Goal: Task Accomplishment & Management: Manage account settings

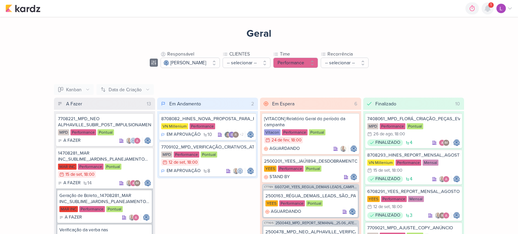
click at [490, 9] on icon at bounding box center [487, 8] width 5 height 6
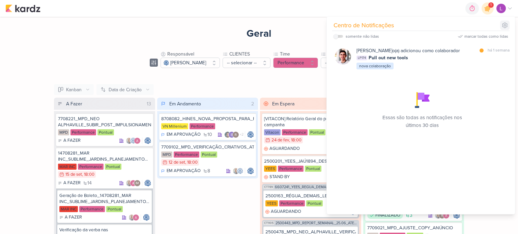
click at [505, 23] on icon at bounding box center [505, 25] width 7 height 7
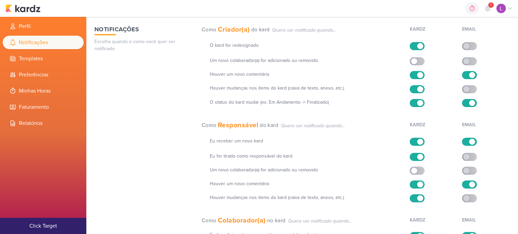
click at [447, 9] on div "0h0m Sessão desligada... Hoje 0h0m Semana 0h0m Mês 0h0m Nenhuma Sessão 00" at bounding box center [258, 8] width 507 height 17
click at [491, 9] on icon at bounding box center [488, 8] width 8 height 8
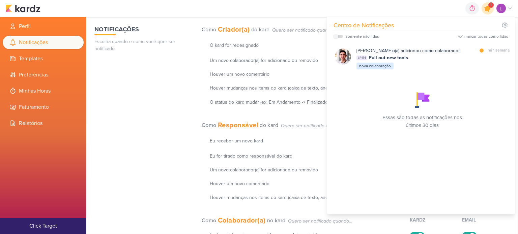
click at [491, 9] on icon at bounding box center [487, 8] width 11 height 11
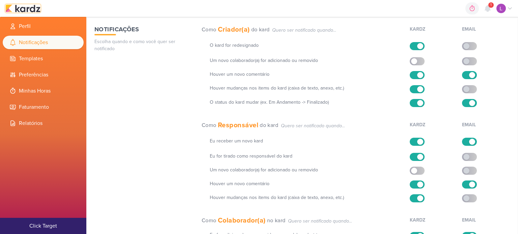
click at [13, 9] on img at bounding box center [22, 8] width 35 height 8
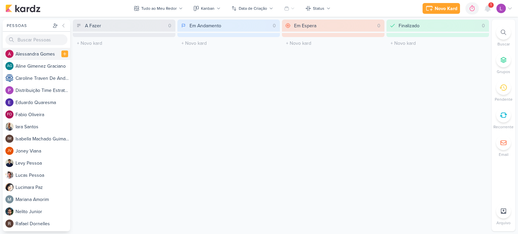
click at [38, 55] on div "A l e s s a n d r a G o m e s" at bounding box center [43, 54] width 55 height 7
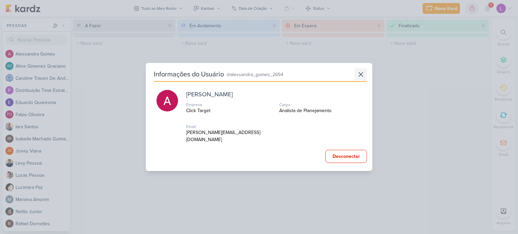
click at [357, 79] on icon at bounding box center [361, 74] width 8 height 8
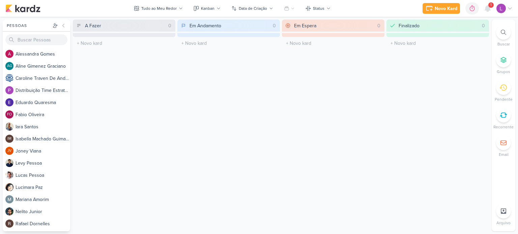
click at [503, 60] on icon at bounding box center [503, 59] width 5 height 5
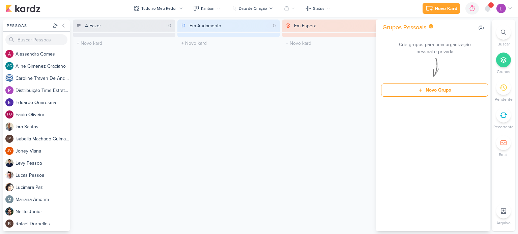
click at [250, 103] on div "Em Andamento 0 O título do kard deve ter menos que 100 caracteres" at bounding box center [228, 126] width 103 height 212
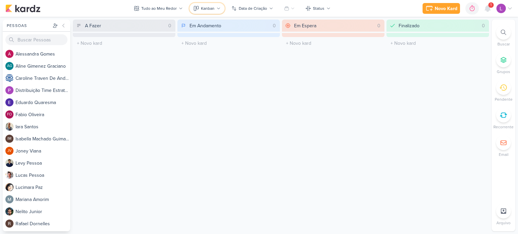
click at [216, 8] on button "Kanban" at bounding box center [207, 8] width 35 height 11
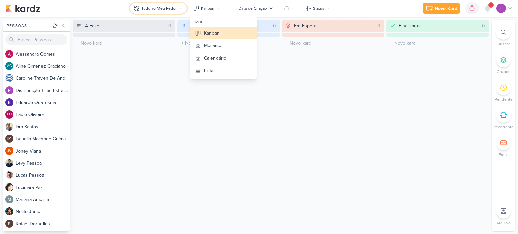
click at [181, 7] on icon at bounding box center [181, 8] width 4 height 4
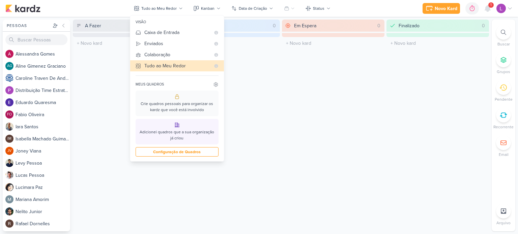
click at [277, 71] on div "Em Andamento 0 O título do kard deve ter menos que 100 caracteres" at bounding box center [228, 126] width 103 height 212
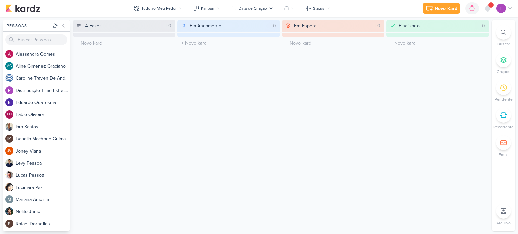
click at [342, 102] on div "Em Espera 0 O título do kard deve ter menos que 100 caracteres" at bounding box center [333, 126] width 103 height 212
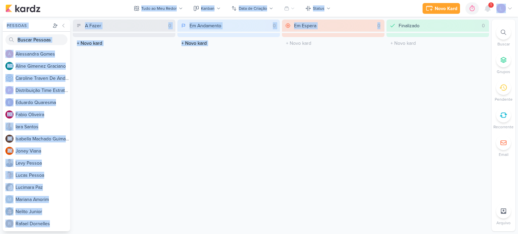
drag, startPoint x: 342, startPoint y: 102, endPoint x: 510, endPoint y: 9, distance: 192.5
click at [510, 9] on body "1.99.0 Novo Kard Ctrl + k 0h0m Sessão desligada... Hoje 0h0m Semana 0h0m Mês 0h…" at bounding box center [259, 117] width 518 height 234
click at [510, 9] on icon at bounding box center [509, 9] width 3 height 2
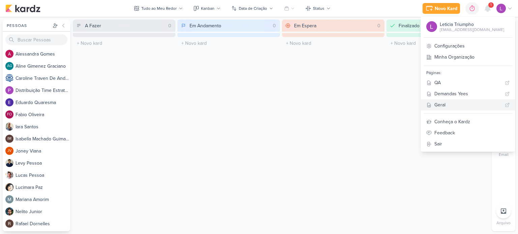
click at [457, 102] on div "Geral" at bounding box center [468, 105] width 68 height 7
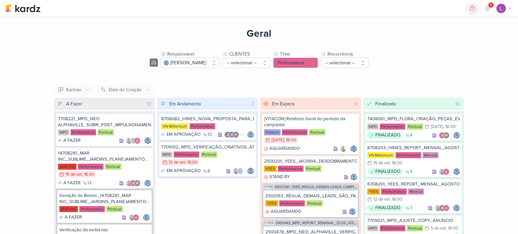
scroll to position [78, 0]
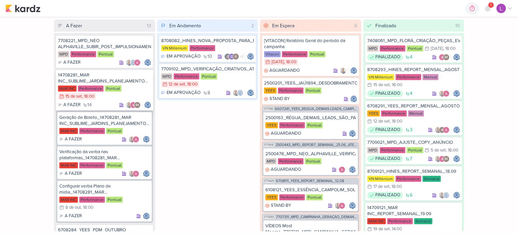
click at [99, 80] on div "14708281_MAR INC_SUBLIME_JARDINS_PLANEJAMENTO ESTRATÉGICO" at bounding box center [104, 78] width 93 height 12
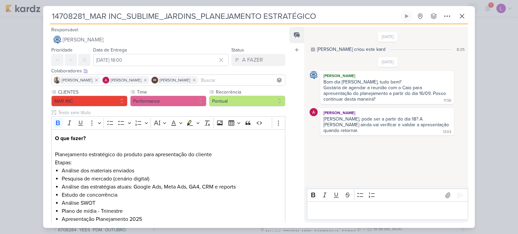
click at [313, 49] on icon at bounding box center [313, 50] width 4 height 4
click at [313, 50] on icon at bounding box center [313, 50] width 4 height 4
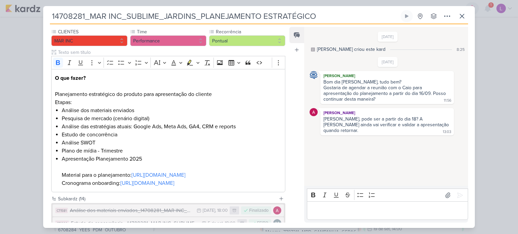
scroll to position [0, 0]
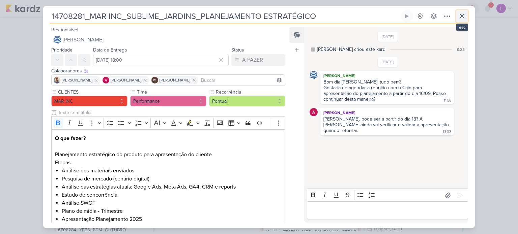
click at [463, 15] on icon at bounding box center [462, 16] width 8 height 8
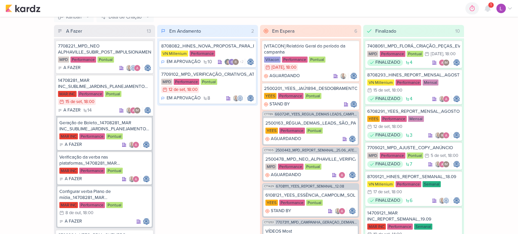
scroll to position [78, 0]
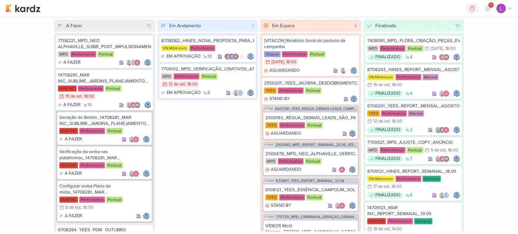
click at [505, 220] on div "Geral Responsável Caroline Traven De Andrade -- Limpar Seleção -- Iara Santos i…" at bounding box center [259, 126] width 518 height 218
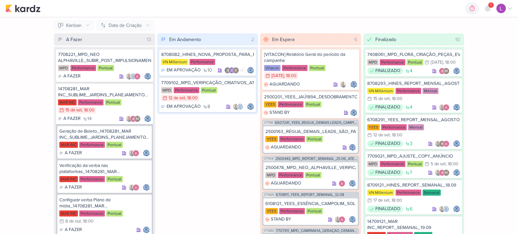
scroll to position [0, 0]
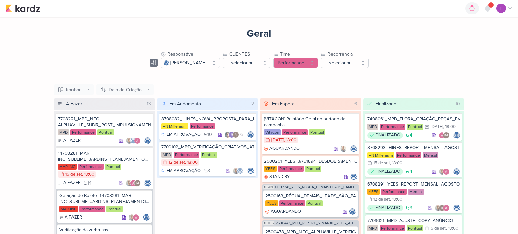
click at [100, 103] on div "A Fazer 13" at bounding box center [109, 104] width 89 height 12
click at [502, 10] on img at bounding box center [500, 8] width 9 height 9
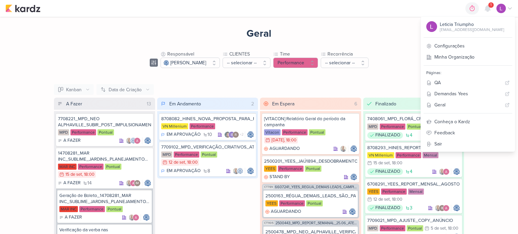
click at [420, 31] on div "Geral Responsável Caroline Traven De Andrade -- Limpar Seleção -- Iara Santos i…" at bounding box center [259, 165] width 432 height 296
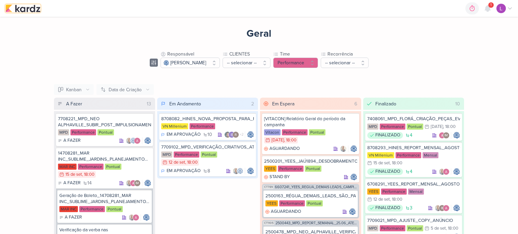
click at [34, 11] on img at bounding box center [22, 8] width 35 height 8
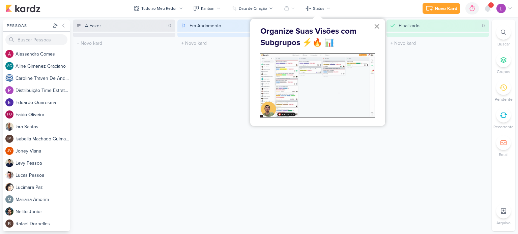
click at [376, 27] on button "×" at bounding box center [377, 26] width 6 height 11
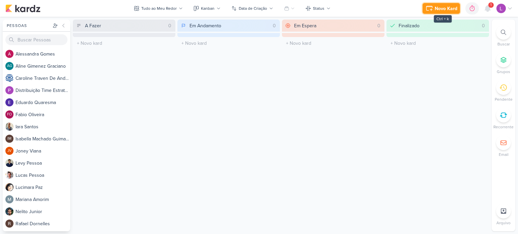
click at [442, 9] on div "Novo Kard" at bounding box center [446, 8] width 23 height 7
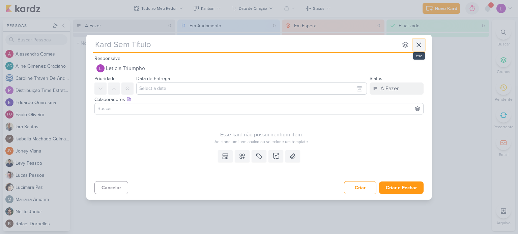
click at [419, 45] on icon at bounding box center [419, 45] width 4 height 4
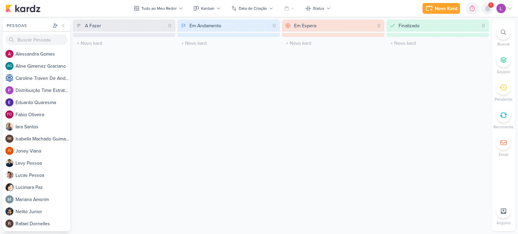
click at [486, 6] on icon at bounding box center [488, 8] width 8 height 8
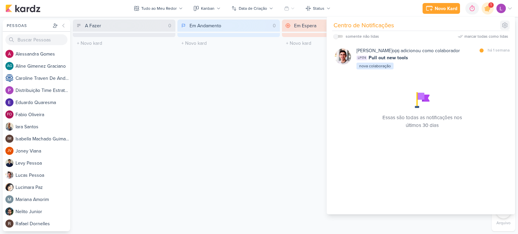
click at [503, 23] on icon at bounding box center [505, 25] width 7 height 7
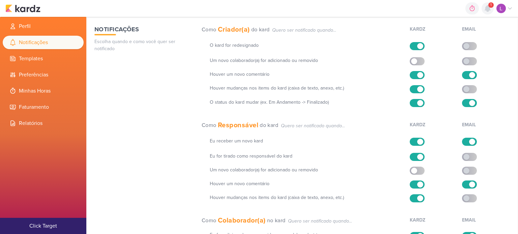
click at [488, 4] on icon at bounding box center [488, 8] width 8 height 8
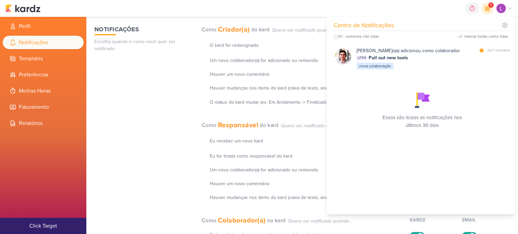
click at [272, 15] on div "0h0m Sessão desligada... Hoje 0h0m Semana 0h0m Mês 0h0m Nenhuma Sessão 00" at bounding box center [258, 8] width 507 height 17
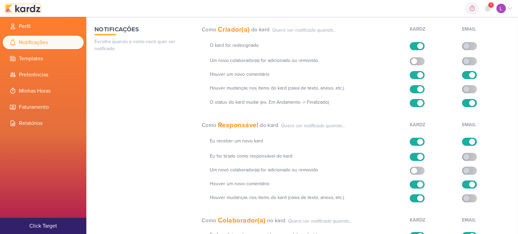
click at [26, 8] on img at bounding box center [22, 8] width 35 height 8
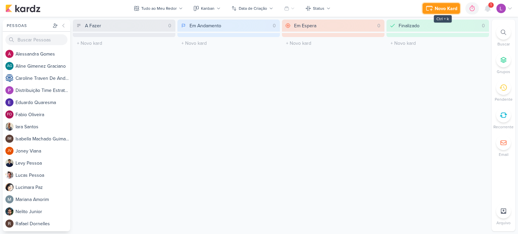
click at [432, 12] on icon at bounding box center [429, 8] width 8 height 8
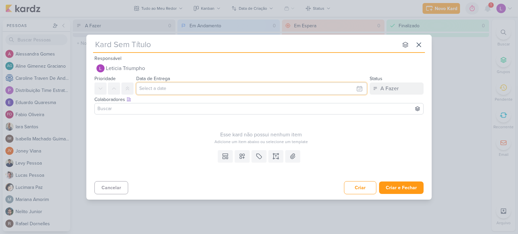
click at [182, 86] on input "text" at bounding box center [251, 89] width 231 height 12
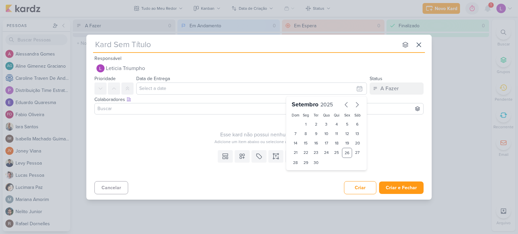
click at [169, 49] on input "text" at bounding box center [245, 45] width 305 height 12
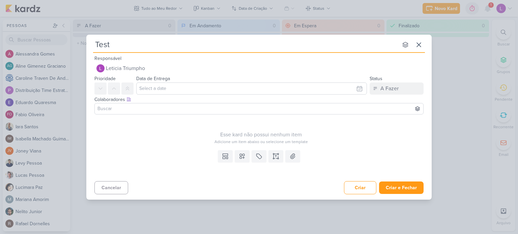
type input "Teste"
click at [177, 111] on input at bounding box center [259, 109] width 326 height 8
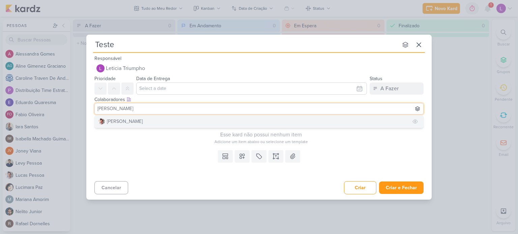
type input "lucas"
click at [118, 121] on div "Lucas Pessoa" at bounding box center [125, 121] width 36 height 7
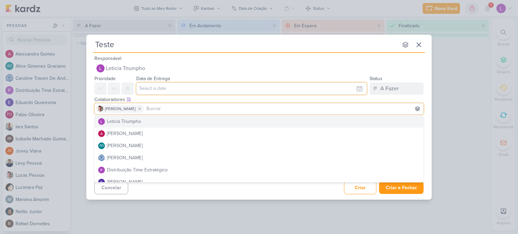
click at [173, 88] on input "text" at bounding box center [251, 89] width 231 height 12
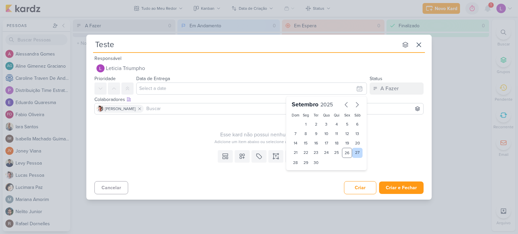
click at [356, 153] on div "27" at bounding box center [357, 153] width 10 height 10
type input "27 de setembro de 2025 às 23:59"
click at [197, 126] on div "Esse kard não possui nenhum item Adicione um item abaixo ou selecione um templa…" at bounding box center [260, 131] width 333 height 28
click at [173, 128] on div "Esse kard não possui nenhum item Adicione um item abaixo ou selecione um templa…" at bounding box center [260, 131] width 333 height 28
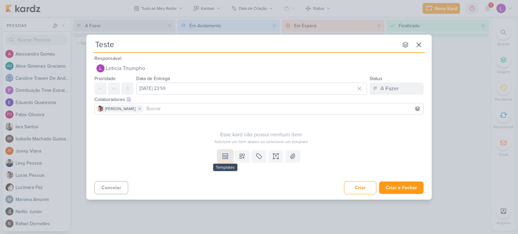
click at [225, 152] on button at bounding box center [225, 156] width 15 height 12
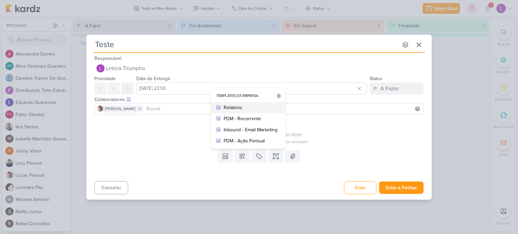
click at [236, 104] on div "Relatório" at bounding box center [251, 107] width 54 height 7
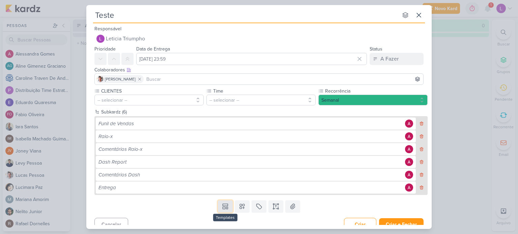
click at [222, 208] on icon at bounding box center [225, 206] width 7 height 7
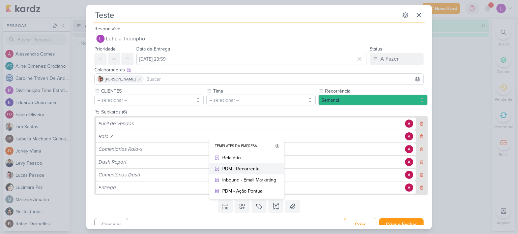
click at [231, 171] on div "PDM - Recorrente" at bounding box center [249, 169] width 54 height 7
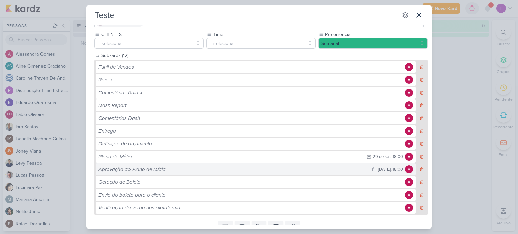
scroll to position [68, 0]
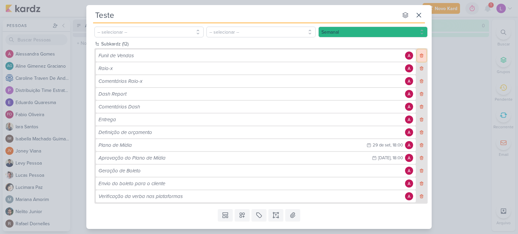
click at [420, 54] on icon at bounding box center [421, 56] width 3 height 4
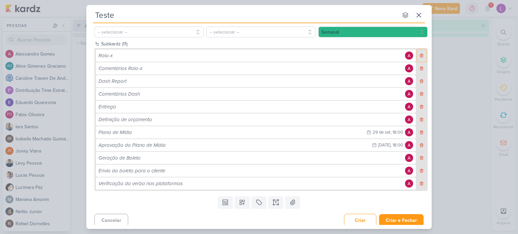
click at [420, 54] on icon at bounding box center [421, 56] width 3 height 4
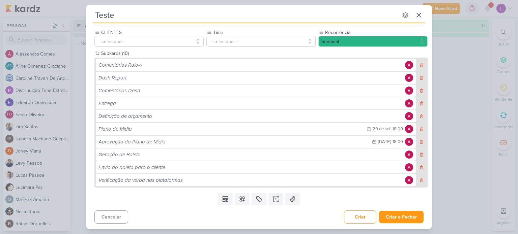
scroll to position [58, 0]
click at [420, 54] on div "Subkardz (10)" at bounding box center [264, 53] width 326 height 7
click at [420, 65] on icon at bounding box center [421, 65] width 5 height 5
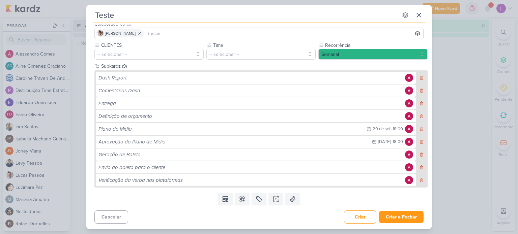
scroll to position [46, 0]
click at [419, 78] on icon at bounding box center [421, 78] width 5 height 5
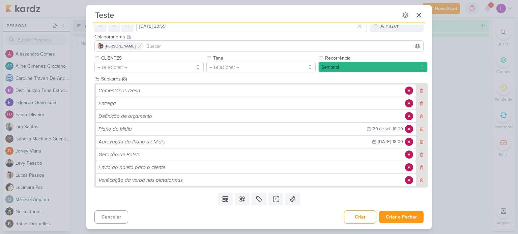
scroll to position [33, 0]
click at [419, 180] on icon at bounding box center [421, 180] width 5 height 5
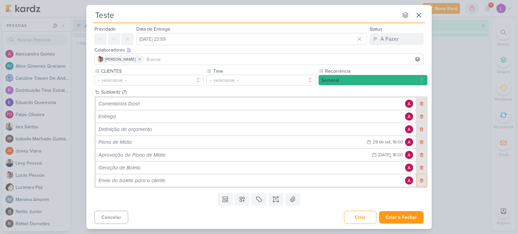
click at [419, 180] on icon at bounding box center [421, 180] width 5 height 5
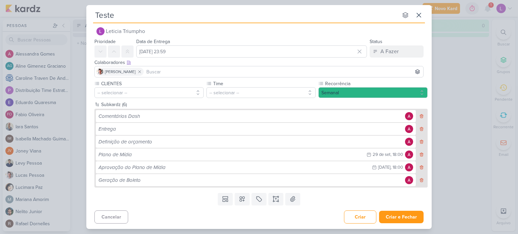
scroll to position [7, 0]
click at [419, 180] on icon at bounding box center [421, 180] width 5 height 5
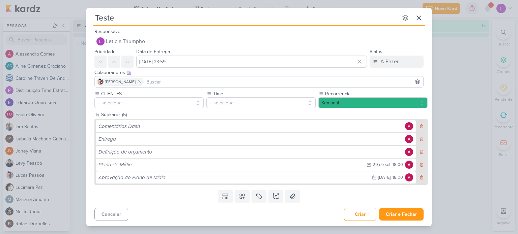
scroll to position [0, 0]
click at [425, 179] on button at bounding box center [421, 178] width 9 height 12
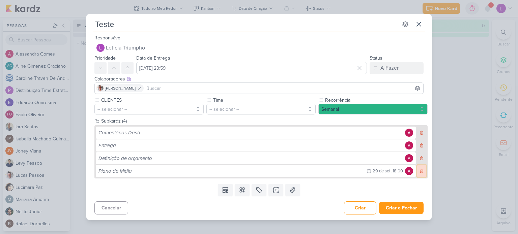
click at [421, 173] on icon at bounding box center [421, 171] width 5 height 5
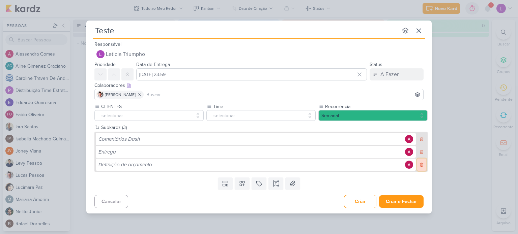
click at [421, 168] on button at bounding box center [421, 165] width 9 height 12
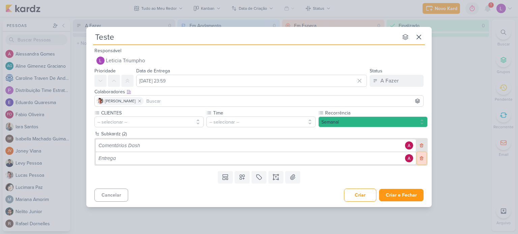
click at [421, 157] on icon at bounding box center [421, 158] width 5 height 5
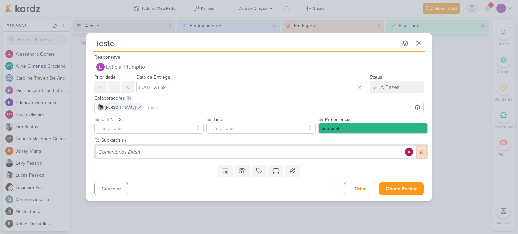
click at [421, 151] on icon at bounding box center [421, 152] width 3 height 4
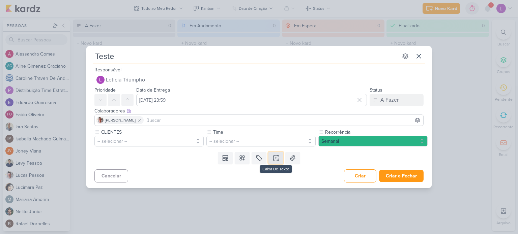
click at [276, 159] on icon at bounding box center [276, 158] width 7 height 7
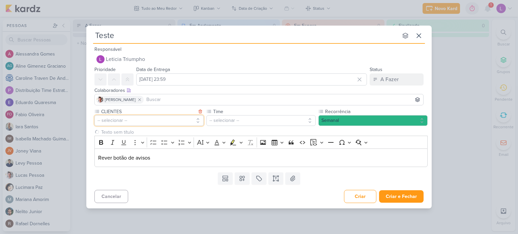
click at [196, 121] on button "-- selecionar --" at bounding box center [148, 120] width 109 height 11
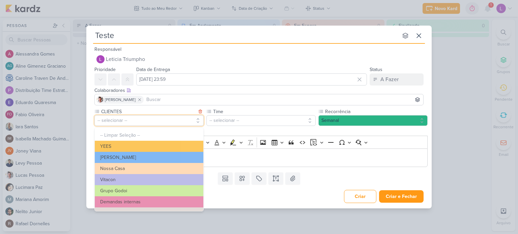
click at [196, 121] on button "-- selecionar --" at bounding box center [148, 120] width 109 height 11
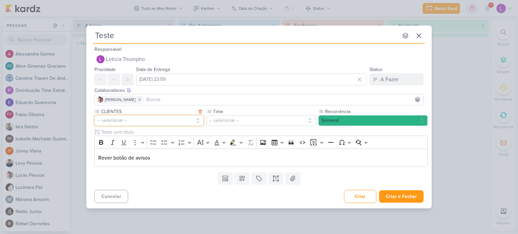
click at [194, 120] on button "-- selecionar --" at bounding box center [148, 120] width 109 height 11
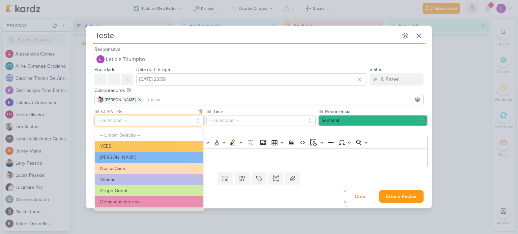
click at [194, 120] on button "-- selecionar --" at bounding box center [148, 120] width 109 height 11
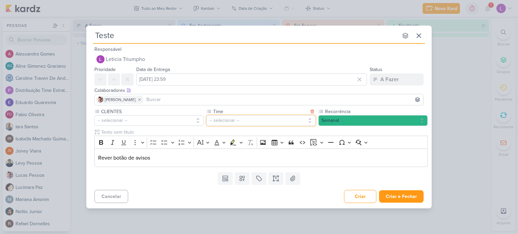
click at [298, 118] on button "-- selecionar --" at bounding box center [260, 120] width 109 height 11
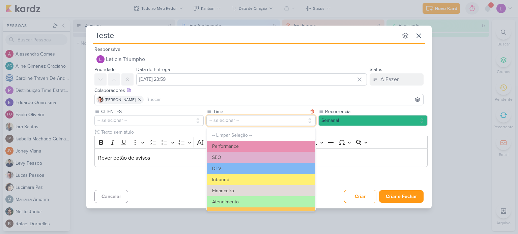
click at [298, 118] on button "-- selecionar --" at bounding box center [260, 120] width 109 height 11
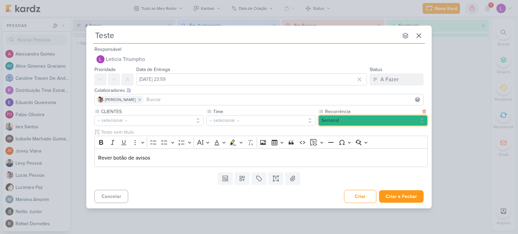
click at [419, 123] on button "Semanal" at bounding box center [372, 120] width 109 height 11
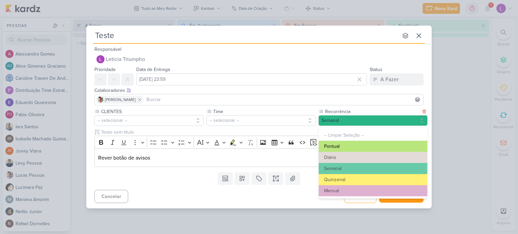
click at [359, 145] on button "Pontual" at bounding box center [373, 146] width 109 height 11
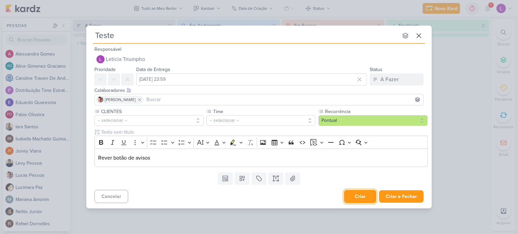
click at [363, 199] on button "Criar" at bounding box center [360, 196] width 32 height 13
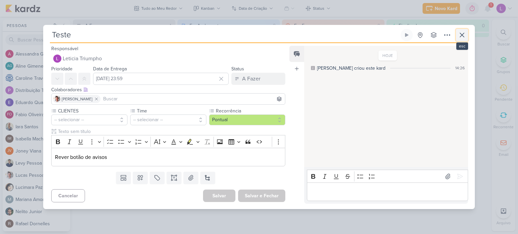
click at [463, 37] on icon at bounding box center [462, 35] width 8 height 8
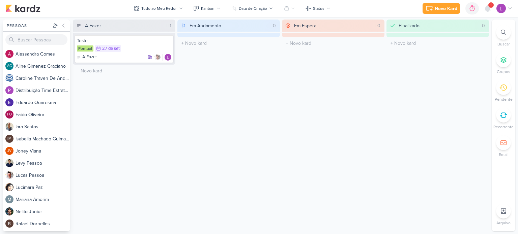
click at [95, 23] on div "A Fazer" at bounding box center [93, 25] width 16 height 7
click at [86, 59] on p "A Fazer" at bounding box center [89, 57] width 15 height 7
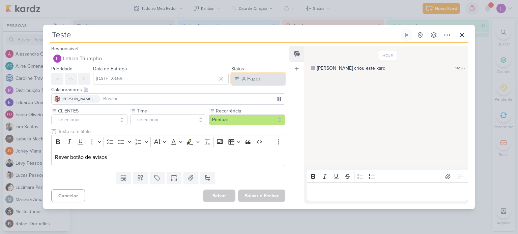
click at [254, 79] on div "A Fazer" at bounding box center [251, 79] width 18 height 8
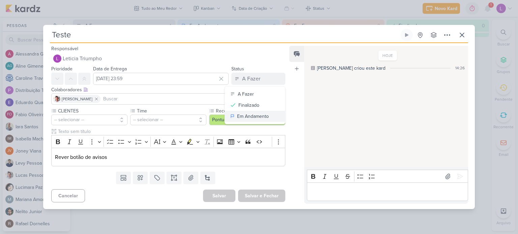
click at [249, 112] on button "Em Andamento" at bounding box center [255, 116] width 60 height 11
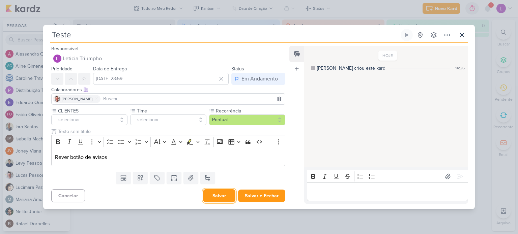
click at [225, 192] on button "Salvar" at bounding box center [219, 196] width 32 height 13
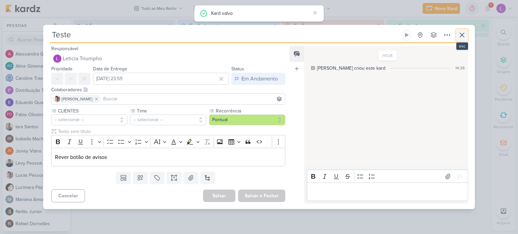
click at [460, 35] on icon at bounding box center [462, 35] width 8 height 8
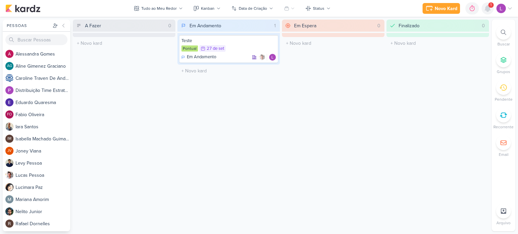
click at [486, 6] on icon at bounding box center [488, 8] width 8 height 8
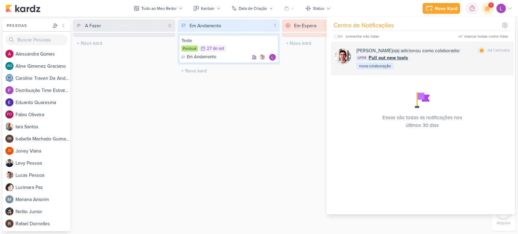
click at [491, 56] on div "LP174 Pull out new tools" at bounding box center [432, 57] width 153 height 7
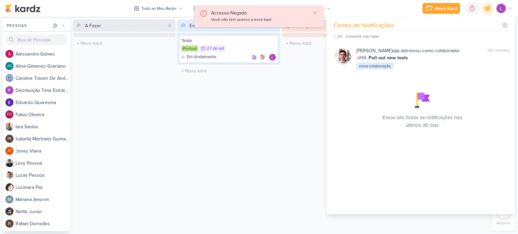
click at [253, 102] on div "Em Andamento 1 Teste Pontual 27/9 27 de set Em Andamento" at bounding box center [228, 126] width 103 height 212
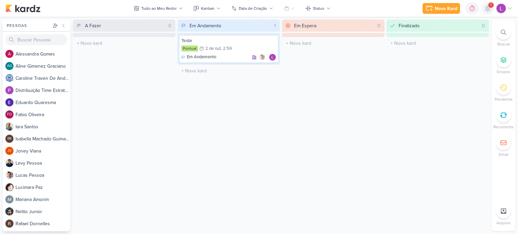
click at [488, 6] on icon at bounding box center [487, 8] width 5 height 6
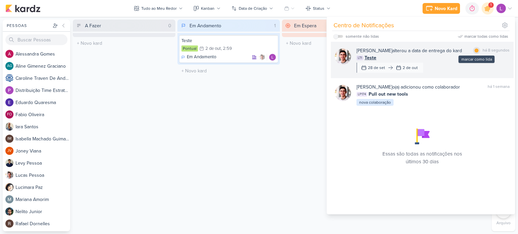
click at [475, 51] on div at bounding box center [477, 51] width 4 height 4
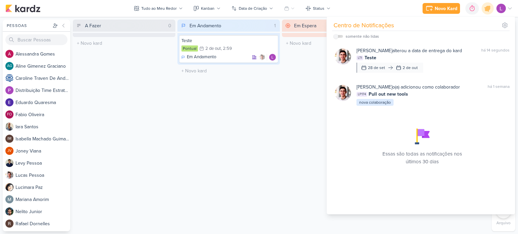
click at [292, 94] on div "Em Espera 0 O título do kard deve ter menos que 100 caracteres" at bounding box center [333, 126] width 103 height 212
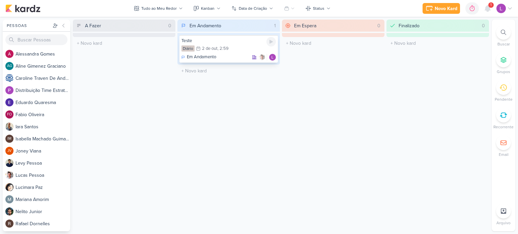
click at [217, 56] on div "Em Andamento" at bounding box center [228, 57] width 94 height 7
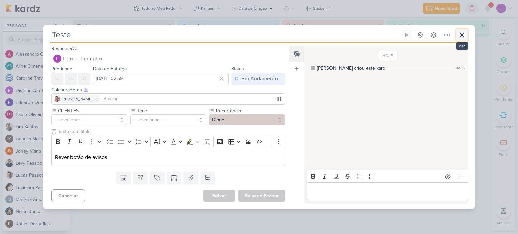
click at [461, 37] on icon at bounding box center [462, 35] width 8 height 8
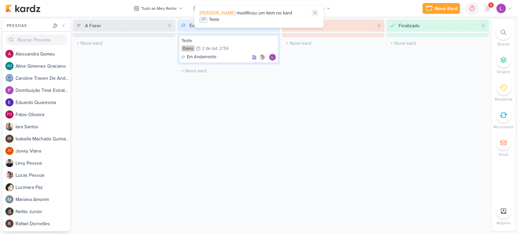
click at [316, 13] on icon at bounding box center [314, 12] width 5 height 5
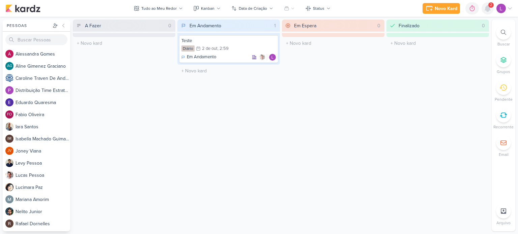
click at [487, 9] on icon at bounding box center [487, 8] width 5 height 6
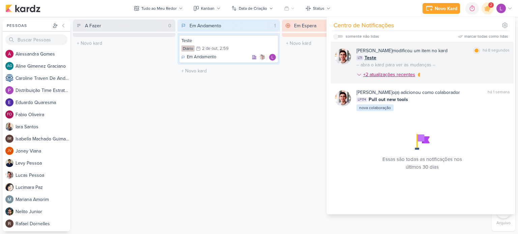
click at [371, 74] on div "+2 atualizações recentes" at bounding box center [389, 74] width 53 height 7
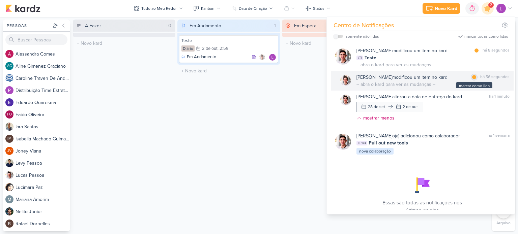
click at [473, 76] on div at bounding box center [474, 77] width 4 height 4
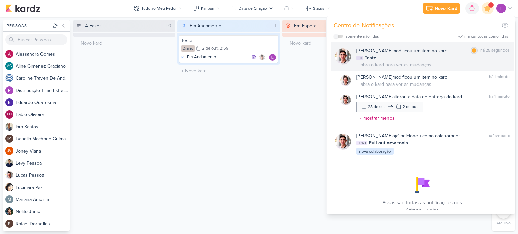
click at [476, 50] on div "marcar como lida há 25 segundos" at bounding box center [490, 50] width 39 height 7
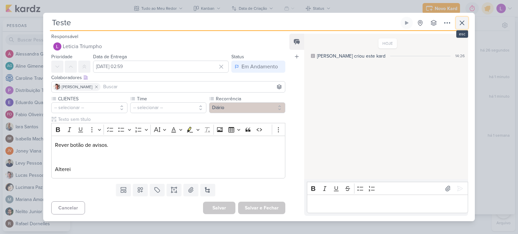
click at [462, 26] on icon at bounding box center [462, 23] width 8 height 8
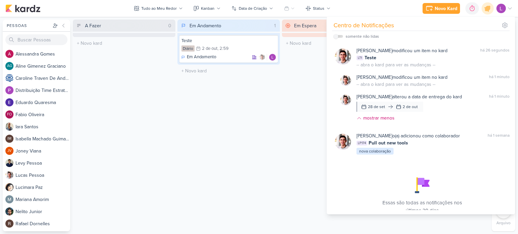
click at [321, 101] on div "Em Espera 0 O título do kard deve ter menos que 100 caracteres" at bounding box center [333, 126] width 103 height 212
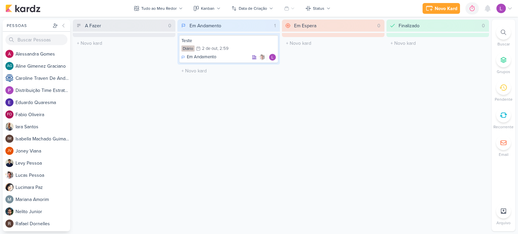
click at [209, 23] on div "Em Andamento" at bounding box center [206, 25] width 32 height 7
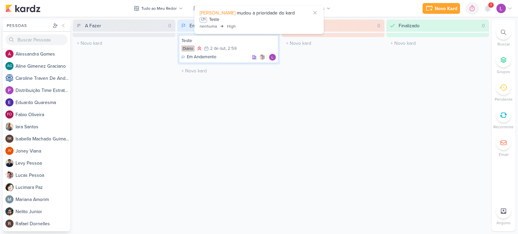
click at [188, 27] on div "Em Andamento 1" at bounding box center [233, 26] width 90 height 12
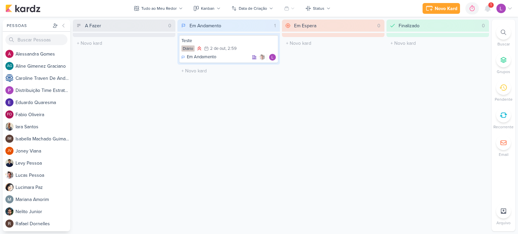
click at [225, 27] on div "Em Andamento 1" at bounding box center [233, 26] width 90 height 12
click at [226, 53] on div "Teste Diário 2/10 2 de out , 2:59 Em Andamento" at bounding box center [228, 49] width 98 height 28
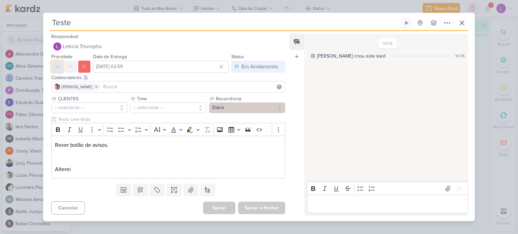
click at [58, 69] on icon at bounding box center [57, 66] width 5 height 5
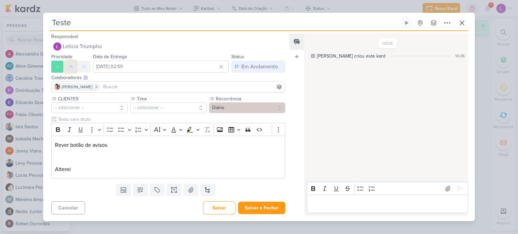
click at [69, 64] on icon at bounding box center [70, 66] width 5 height 5
click at [55, 68] on icon at bounding box center [57, 66] width 5 height 5
click at [72, 65] on icon at bounding box center [70, 66] width 5 height 5
click at [85, 68] on icon at bounding box center [84, 66] width 5 height 5
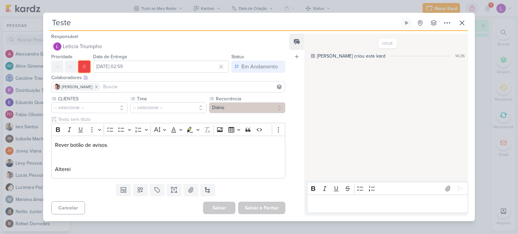
click at [85, 68] on icon at bounding box center [84, 66] width 5 height 5
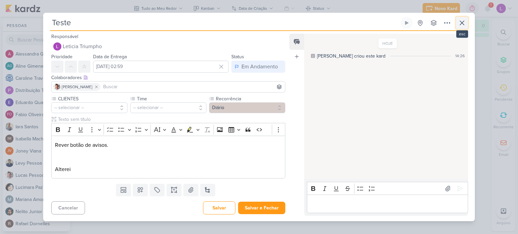
click at [458, 23] on icon at bounding box center [462, 23] width 8 height 8
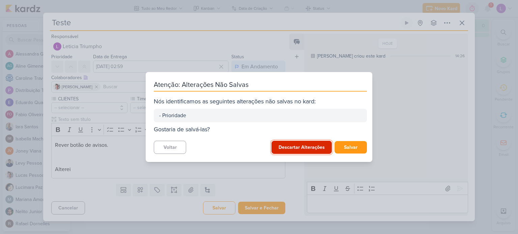
click at [309, 150] on button "Descartar Alterações" at bounding box center [302, 147] width 60 height 13
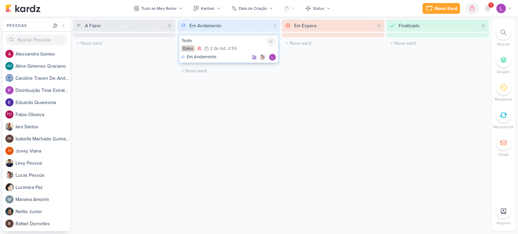
click at [245, 59] on div "Em Andamento" at bounding box center [228, 57] width 94 height 7
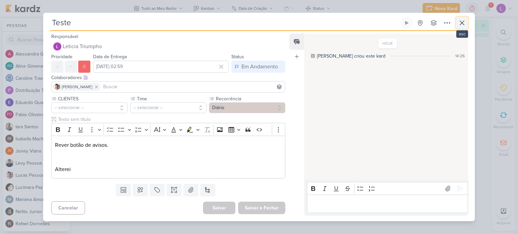
click at [463, 20] on icon at bounding box center [462, 23] width 8 height 8
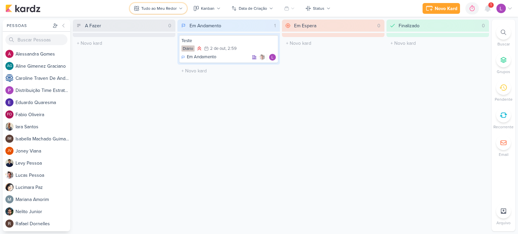
click at [161, 3] on button "Tudo ao Meu Redor" at bounding box center [158, 8] width 57 height 11
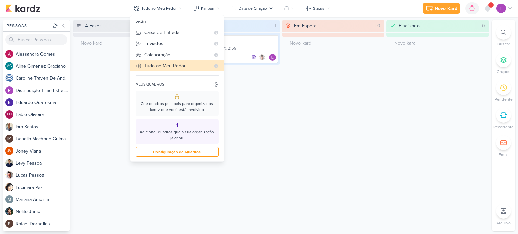
click at [289, 104] on div "Em Espera 0 O título do kard deve ter menos que 100 caracteres" at bounding box center [333, 126] width 103 height 212
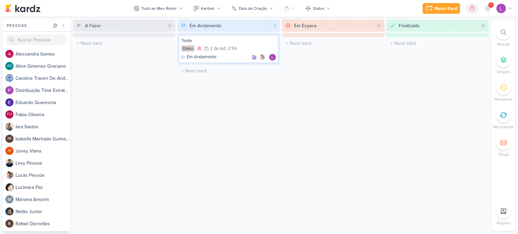
click at [503, 61] on icon at bounding box center [503, 59] width 5 height 5
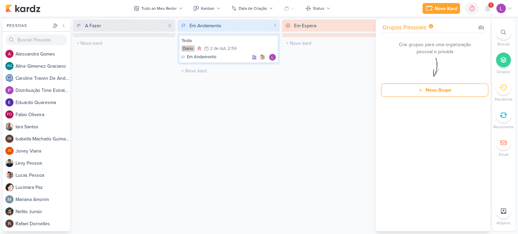
click at [321, 81] on div "Em Espera 0 O título do kard deve ter menos que 100 caracteres" at bounding box center [333, 126] width 103 height 212
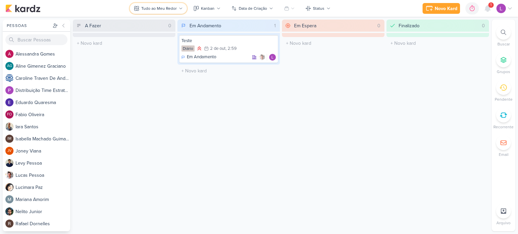
click at [178, 7] on button "Tudo ao Meu Redor" at bounding box center [158, 8] width 57 height 11
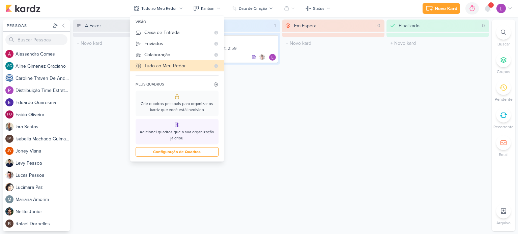
click at [176, 126] on icon at bounding box center [177, 125] width 4 height 4
click at [171, 108] on div "Crie quadros pessoais para organizar os kardz que você está involvido" at bounding box center [177, 107] width 75 height 13
click at [176, 129] on div "Adicionei quadros que a sua organização já criou" at bounding box center [177, 135] width 75 height 13
click at [171, 153] on button "Configuração de Quadros" at bounding box center [177, 151] width 83 height 9
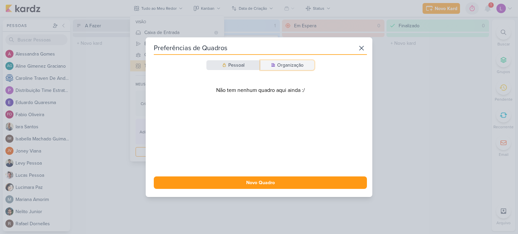
click at [273, 63] on icon at bounding box center [273, 65] width 4 height 4
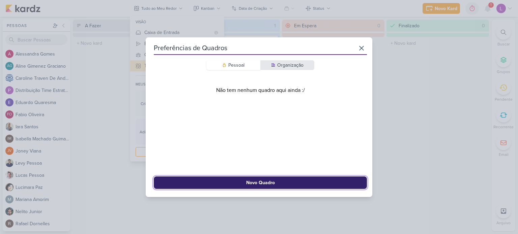
click at [257, 184] on button "Novo Quadro" at bounding box center [260, 183] width 213 height 12
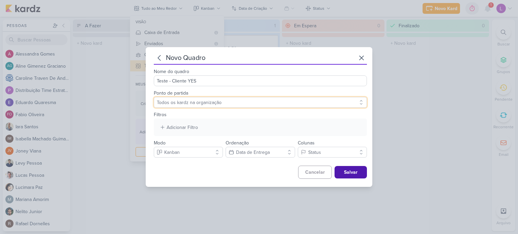
click at [200, 101] on select "Todos os kardz na organização" at bounding box center [260, 102] width 213 height 11
click at [154, 97] on select "Todos os kardz na organização" at bounding box center [260, 102] width 213 height 11
click at [179, 125] on div "Adicionar Filtro" at bounding box center [182, 127] width 31 height 7
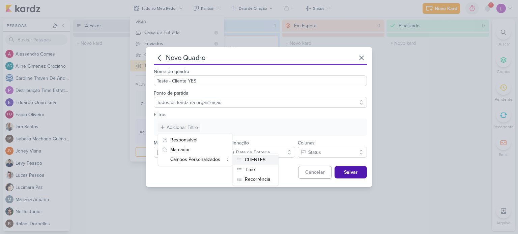
click at [253, 158] on div "CLIENTES" at bounding box center [255, 159] width 21 height 7
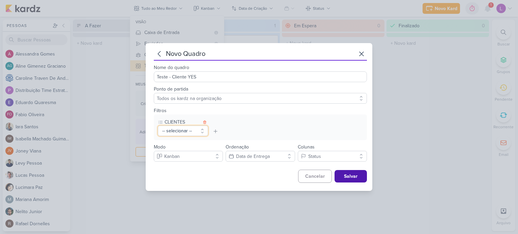
click at [198, 129] on button "-- selecionar --" at bounding box center [183, 131] width 50 height 10
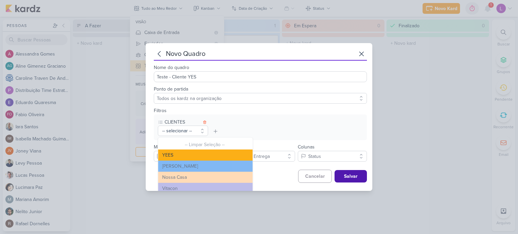
click at [165, 153] on button "YEES" at bounding box center [205, 155] width 94 height 11
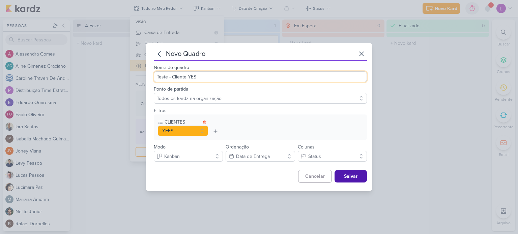
click at [192, 76] on input "Teste - Cliente YES" at bounding box center [260, 77] width 213 height 11
type input "Teste - Cliente YEES"
click at [288, 155] on button "Data de Entrega" at bounding box center [260, 156] width 69 height 11
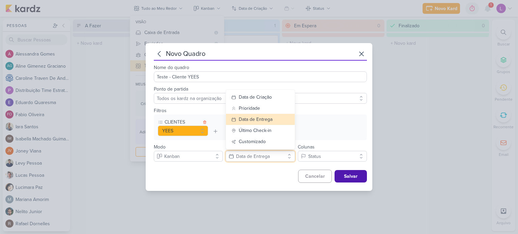
click at [288, 155] on button "Data de Entrega" at bounding box center [260, 156] width 69 height 11
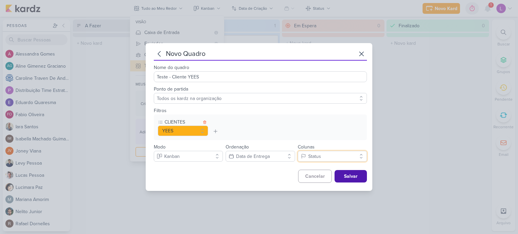
click at [336, 157] on button "Status" at bounding box center [332, 156] width 69 height 11
click at [345, 174] on button "Salvar" at bounding box center [351, 176] width 32 height 12
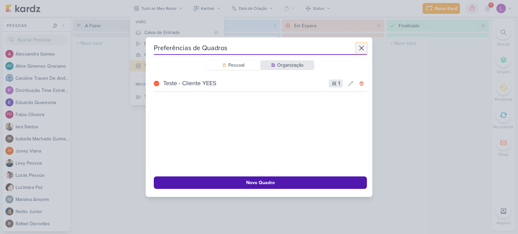
click at [359, 49] on icon at bounding box center [362, 48] width 8 height 8
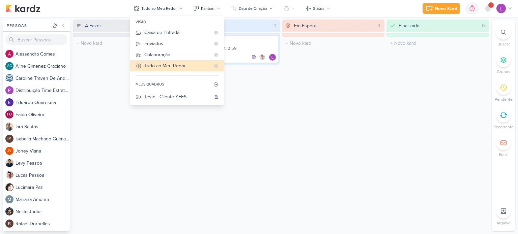
click at [398, 137] on div "Finalizado 0 O título do kard deve ter menos que 100 caracteres" at bounding box center [438, 126] width 103 height 212
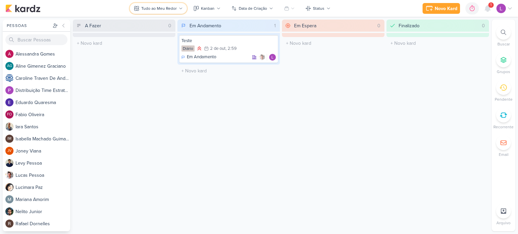
click at [181, 5] on button "Tudo ao Meu Redor" at bounding box center [158, 8] width 57 height 11
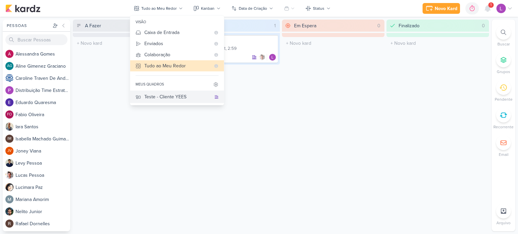
click at [156, 99] on div "Teste - Cliente YEES" at bounding box center [177, 96] width 67 height 7
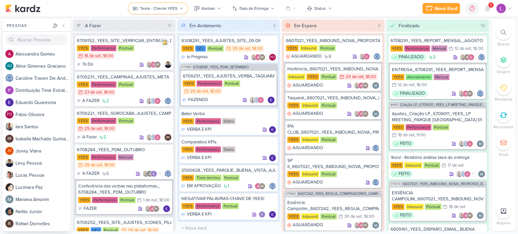
click at [170, 8] on div "Teste - Cliente YEES" at bounding box center [158, 8] width 37 height 6
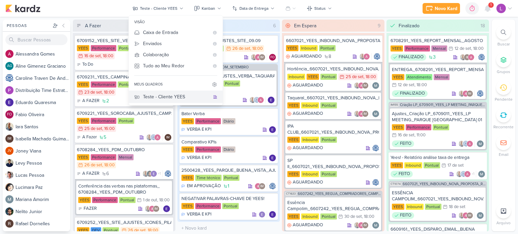
click at [212, 98] on button "Teste - Cliente YEES" at bounding box center [176, 97] width 94 height 12
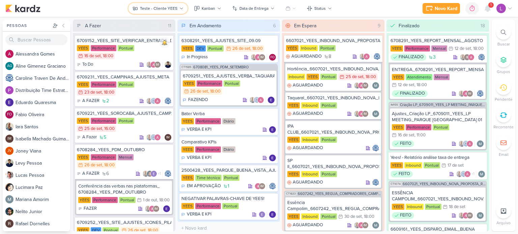
click at [181, 8] on icon at bounding box center [181, 8] width 4 height 4
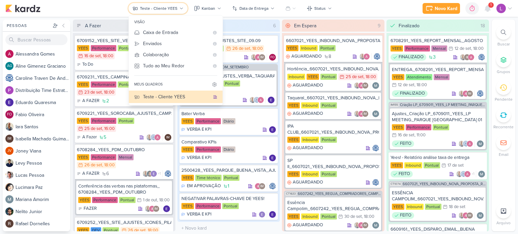
click at [181, 8] on icon at bounding box center [181, 8] width 4 height 4
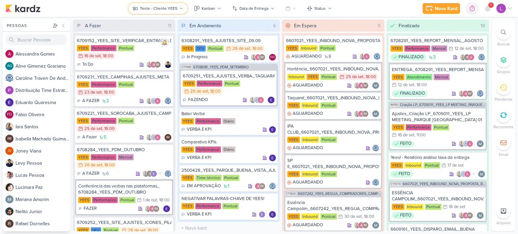
click at [181, 8] on icon at bounding box center [181, 8] width 4 height 4
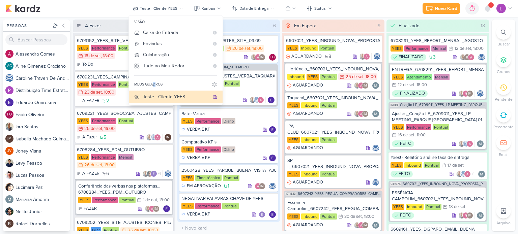
drag, startPoint x: 154, startPoint y: 81, endPoint x: 155, endPoint y: 87, distance: 5.8
click at [155, 87] on div "meus quadros" at bounding box center [176, 85] width 94 height 12
click at [215, 87] on icon at bounding box center [214, 84] width 5 height 5
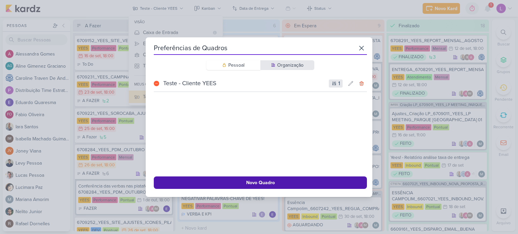
click at [333, 83] on icon at bounding box center [334, 84] width 3 height 4
click at [350, 82] on icon at bounding box center [351, 83] width 4 height 4
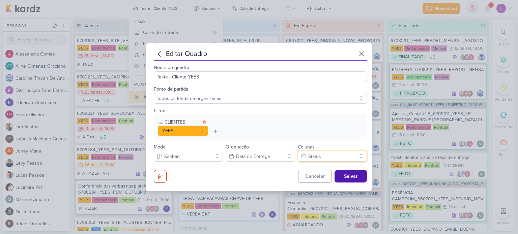
click at [320, 158] on button "Status" at bounding box center [332, 156] width 69 height 11
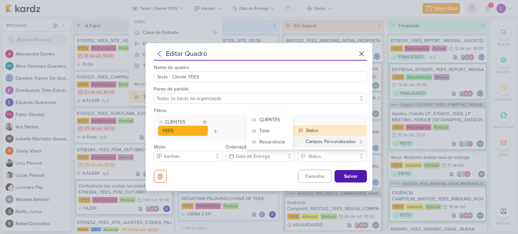
click at [333, 142] on div "Campos Personalizados" at bounding box center [326, 141] width 57 height 7
click at [255, 170] on div "Cancelar Salvar" at bounding box center [260, 176] width 213 height 13
click at [326, 154] on button "Status" at bounding box center [332, 156] width 69 height 11
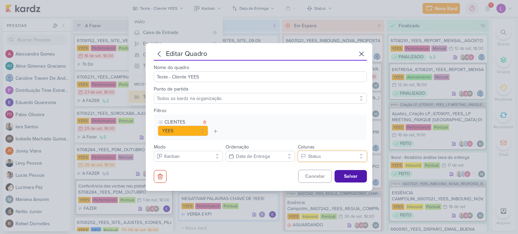
click at [356, 156] on button "Status" at bounding box center [332, 156] width 69 height 11
click at [323, 131] on button "Status" at bounding box center [330, 130] width 74 height 11
click at [360, 158] on button "Status" at bounding box center [332, 156] width 69 height 11
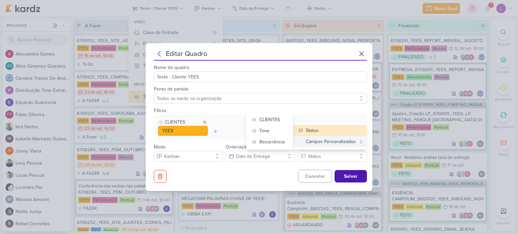
click at [342, 144] on div "Campos Personalizados" at bounding box center [326, 141] width 57 height 7
click at [283, 171] on div "Cancelar Salvar" at bounding box center [260, 176] width 213 height 13
click at [349, 155] on button "Status" at bounding box center [332, 156] width 69 height 11
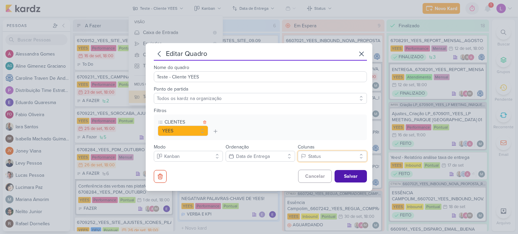
click at [358, 154] on button "Status" at bounding box center [332, 156] width 69 height 11
click at [215, 131] on icon at bounding box center [215, 131] width 5 height 5
click at [320, 101] on select "Todos os kardz na organização" at bounding box center [260, 98] width 213 height 11
click at [257, 125] on div "CLIENTES YEES -- Limpar Seleção -- YEES Teixeira Duarte Nossa Casa Vitacon Grup…" at bounding box center [260, 128] width 213 height 26
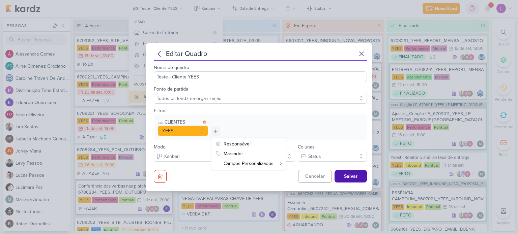
click at [257, 125] on div "CLIENTES YEES -- Limpar Seleção -- YEES Teixeira Duarte Nossa Casa Vitacon Grup…" at bounding box center [260, 128] width 213 height 26
click at [294, 130] on div "CLIENTES YEES -- Limpar Seleção -- YEES Teixeira Duarte Nossa Casa Vitacon Grup…" at bounding box center [260, 128] width 213 height 26
click at [267, 184] on div "editar quadro Nome do quadro Teste - Cliente YEES Ponto de partida Todos os kar…" at bounding box center [259, 117] width 227 height 148
click at [262, 122] on div "CLIENTES YEES -- Limpar Seleção -- YEES Teixeira Duarte Nossa Casa Vitacon Grup…" at bounding box center [260, 128] width 213 height 26
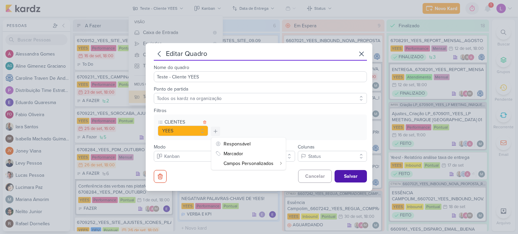
click at [235, 181] on div "Cancelar Salvar" at bounding box center [260, 176] width 213 height 13
click at [287, 111] on div "Filtros CLIENTES YEES -- Limpar Seleção -- YEES Teixeira Duarte Nossa Casa Vita…" at bounding box center [260, 122] width 213 height 36
click at [359, 100] on select "Todos os kardz na organização" at bounding box center [260, 98] width 213 height 11
click at [309, 120] on div "CLIENTES YEES -- Limpar Seleção -- YEES Teixeira Duarte Nossa Casa Vitacon Grup…" at bounding box center [260, 128] width 213 height 26
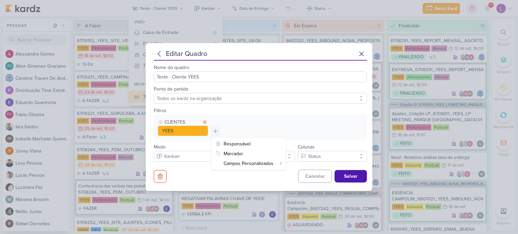
click at [180, 167] on div "Nome do quadro Teste - Cliente YEES Ponto de partida Todos os kardz na organiza…" at bounding box center [260, 122] width 213 height 122
click at [226, 130] on div "CLIENTES YEES -- Limpar Seleção -- YEES Teixeira Duarte Nossa Casa Vitacon Grup…" at bounding box center [260, 128] width 213 height 26
click at [216, 132] on icon at bounding box center [215, 131] width 5 height 5
click at [284, 154] on button "Data de Entrega" at bounding box center [260, 156] width 69 height 11
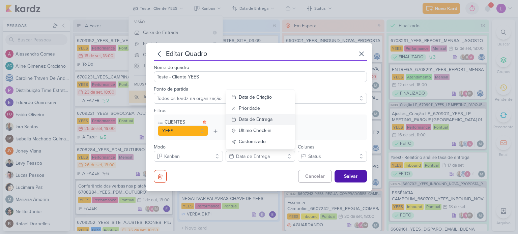
click at [266, 118] on div "Data de Entrega" at bounding box center [256, 119] width 34 height 7
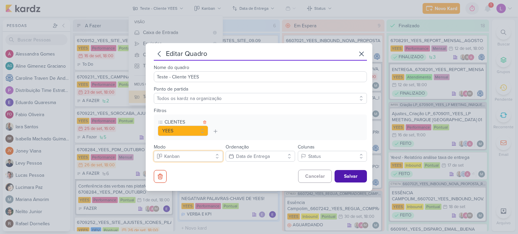
click at [220, 155] on button "Kanban" at bounding box center [188, 156] width 69 height 11
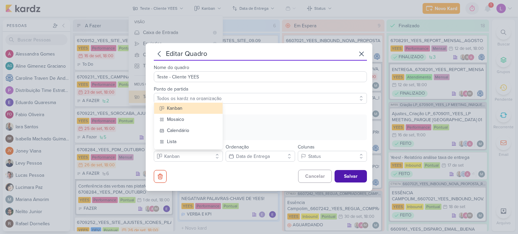
click at [234, 173] on div "Cancelar Salvar" at bounding box center [260, 176] width 213 height 13
click at [208, 153] on button "Kanban" at bounding box center [188, 156] width 69 height 11
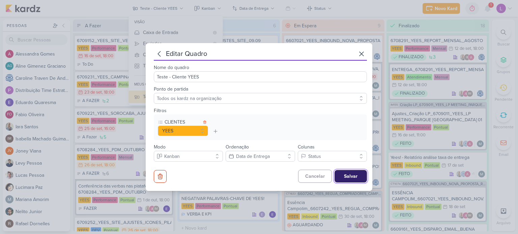
click at [351, 176] on button "Salvar" at bounding box center [351, 176] width 32 height 12
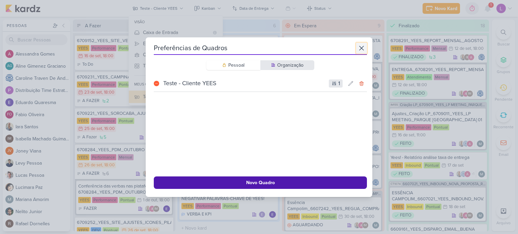
click at [360, 49] on icon at bounding box center [362, 48] width 4 height 4
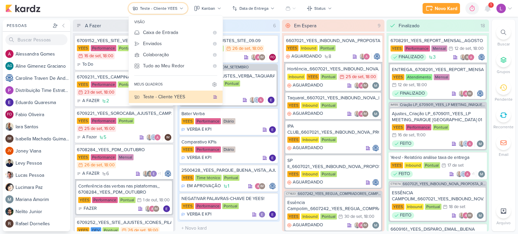
click at [166, 7] on div "Teste - Cliente YEES" at bounding box center [158, 8] width 37 height 6
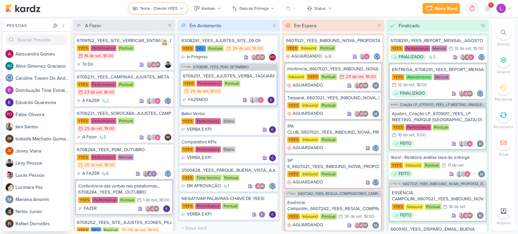
click at [180, 8] on icon at bounding box center [181, 8] width 3 height 1
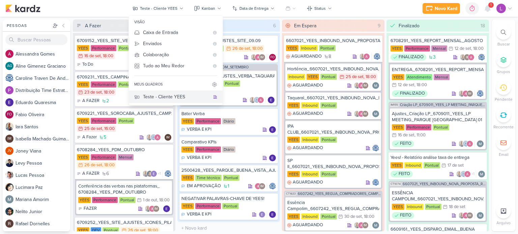
click at [149, 95] on div "Teste - Cliente YEES" at bounding box center [176, 96] width 67 height 7
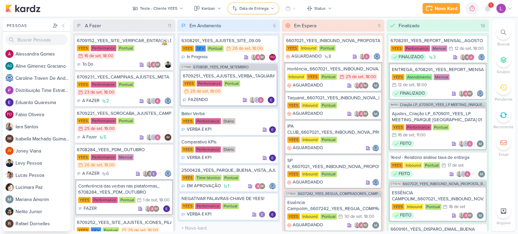
click at [270, 8] on icon at bounding box center [272, 8] width 4 height 4
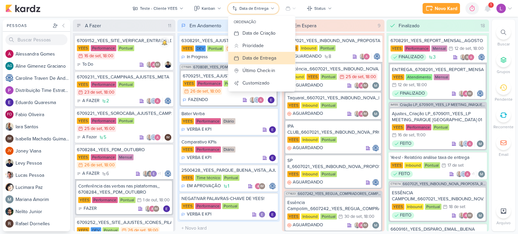
click at [270, 8] on icon at bounding box center [272, 8] width 4 height 4
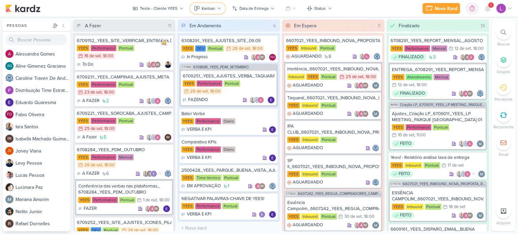
click at [214, 10] on div "Kanban" at bounding box center [208, 8] width 13 height 6
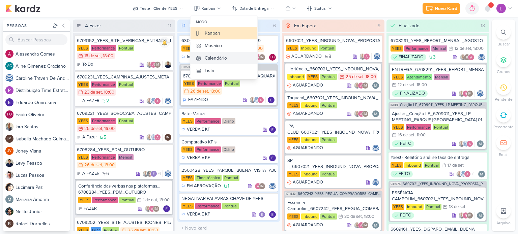
click at [208, 57] on div "Calendário" at bounding box center [216, 58] width 22 height 7
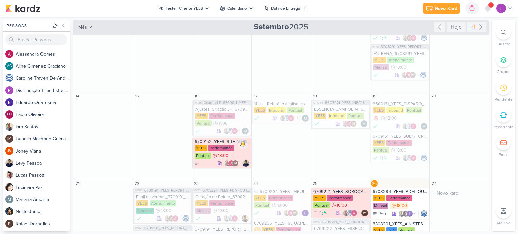
scroll to position [50, 0]
click at [204, 9] on button "Teste - Cliente YEES" at bounding box center [183, 8] width 59 height 11
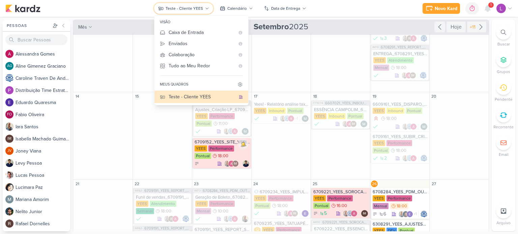
click at [204, 9] on button "Teste - Cliente YEES" at bounding box center [183, 8] width 59 height 11
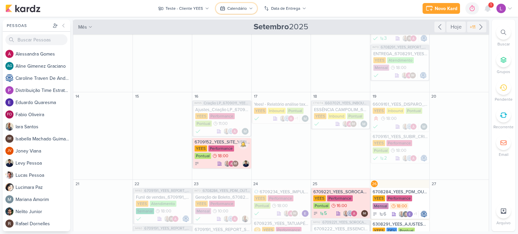
click at [249, 8] on icon at bounding box center [251, 8] width 4 height 4
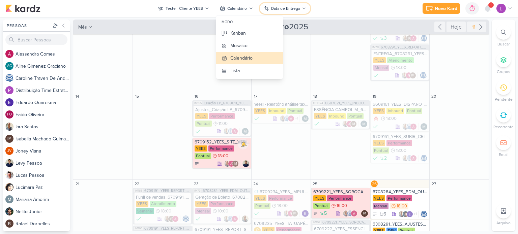
click at [296, 7] on div "Data de Entrega" at bounding box center [285, 8] width 29 height 6
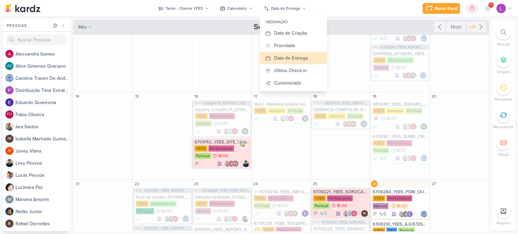
click at [321, 4] on div "Novo Kard Ctrl + k 0h0m Sessão desligada... Hoje 0h0m Semana 0h0m Mês 0h0m" at bounding box center [258, 8] width 507 height 17
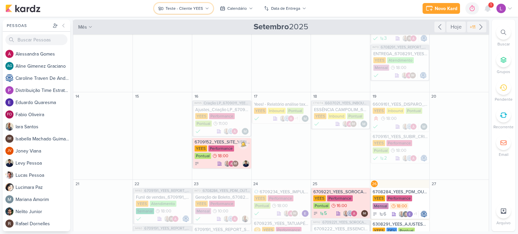
click at [200, 8] on div "Teste - Cliente YEES" at bounding box center [184, 8] width 37 height 6
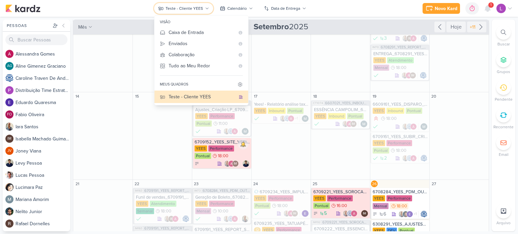
click at [206, 4] on button "Teste - Cliente YEES" at bounding box center [183, 8] width 59 height 11
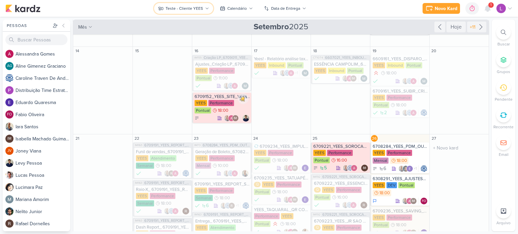
scroll to position [0, 0]
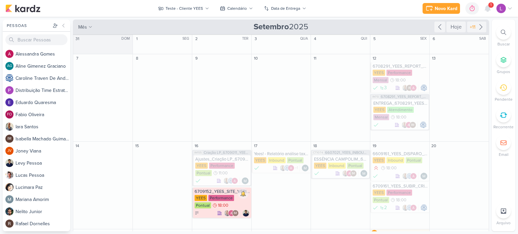
click at [506, 62] on icon at bounding box center [503, 59] width 5 height 5
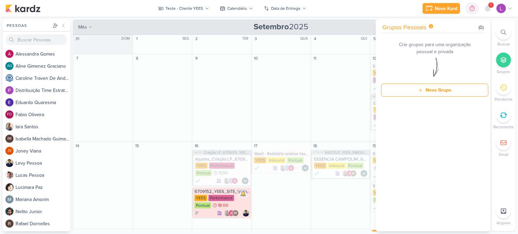
click at [511, 8] on icon at bounding box center [509, 9] width 3 height 2
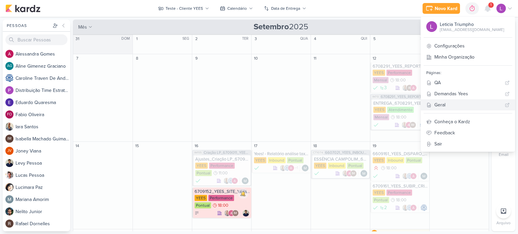
click at [462, 107] on div "Geral" at bounding box center [468, 105] width 68 height 7
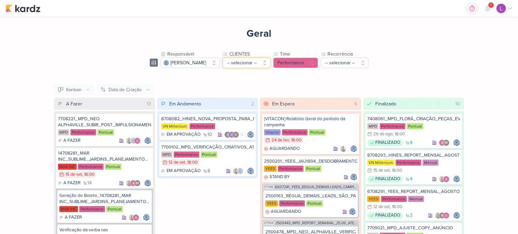
click at [270, 63] on button "-- selecionar --" at bounding box center [247, 63] width 48 height 10
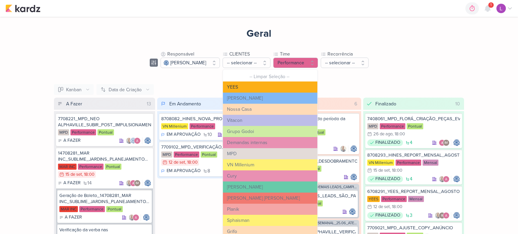
click at [253, 87] on button "YEES" at bounding box center [270, 87] width 94 height 11
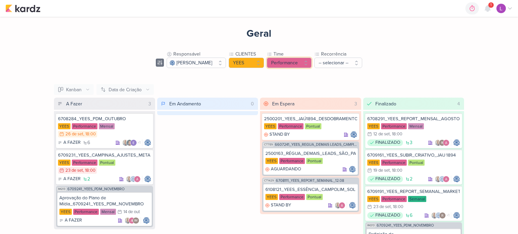
click at [312, 64] on button "Performance" at bounding box center [289, 63] width 45 height 10
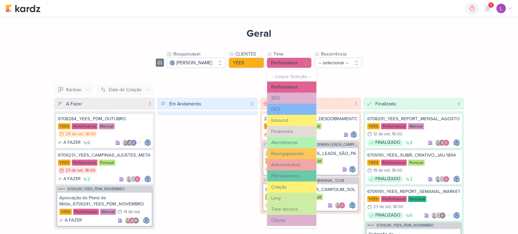
click at [306, 84] on button "Performance" at bounding box center [291, 87] width 49 height 11
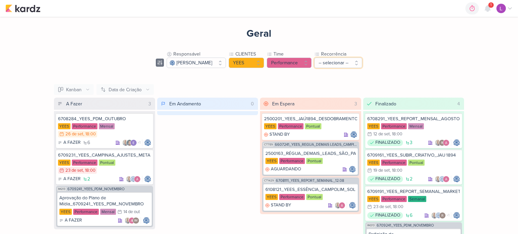
click at [362, 65] on button "-- selecionar --" at bounding box center [338, 63] width 48 height 10
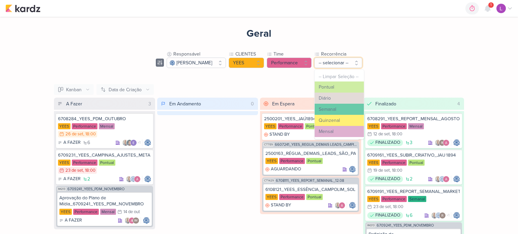
click at [362, 65] on button "-- selecionar --" at bounding box center [338, 63] width 48 height 10
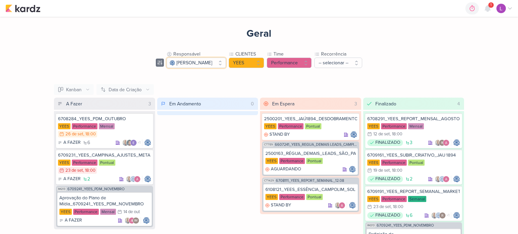
click at [226, 61] on button "[PERSON_NAME]" at bounding box center [196, 63] width 59 height 10
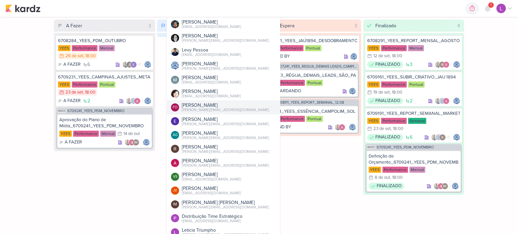
scroll to position [85, 0]
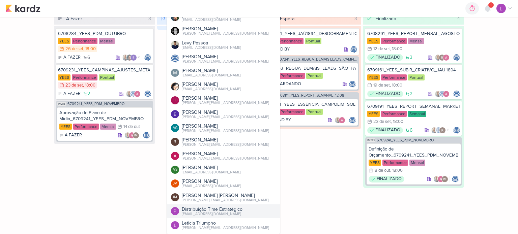
click at [192, 211] on div "Distribuição Time Estratégico" at bounding box center [212, 209] width 61 height 7
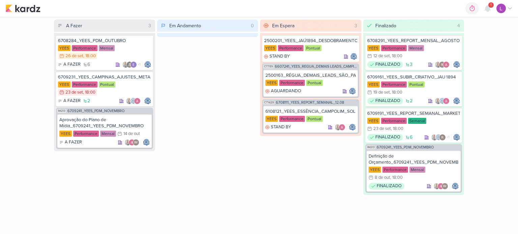
scroll to position [78, 0]
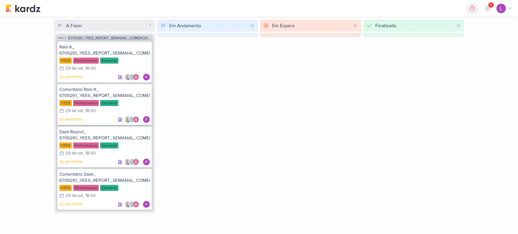
click at [103, 88] on div "Comentário Raio-X_ 6709261_YEES_REPORT_SEMANAL_COMERCIAL_30.09" at bounding box center [104, 93] width 90 height 12
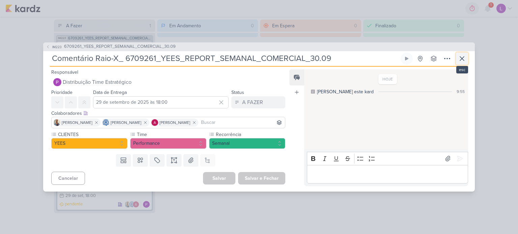
click at [464, 60] on icon at bounding box center [462, 59] width 8 height 8
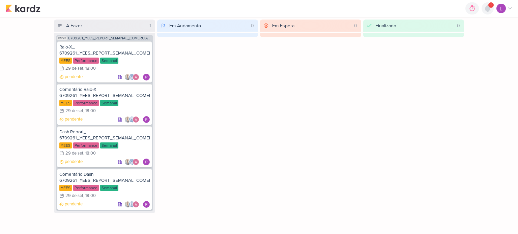
click at [489, 7] on icon at bounding box center [487, 8] width 5 height 6
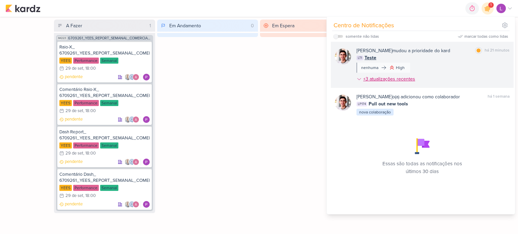
click at [385, 77] on div "+3 atualizações recentes" at bounding box center [389, 79] width 53 height 7
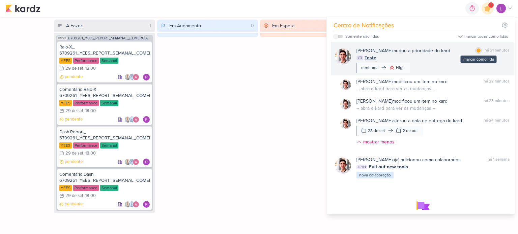
click at [477, 52] on div at bounding box center [479, 51] width 4 height 4
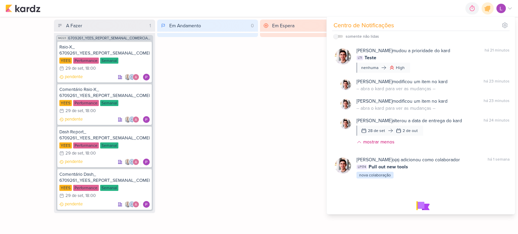
click at [511, 6] on icon at bounding box center [509, 8] width 5 height 5
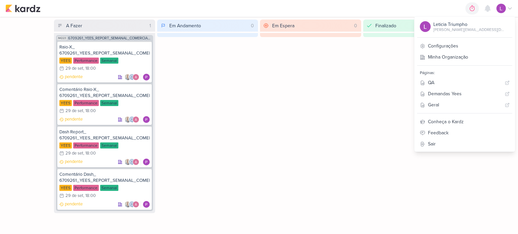
click at [509, 9] on icon at bounding box center [509, 8] width 5 height 5
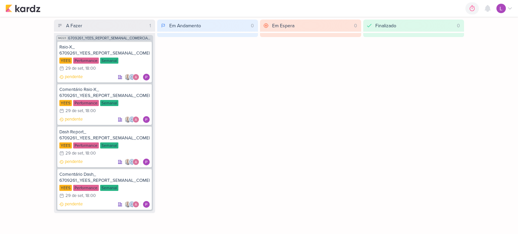
scroll to position [0, 0]
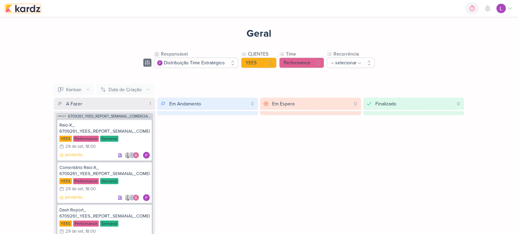
click at [19, 10] on img at bounding box center [22, 8] width 35 height 8
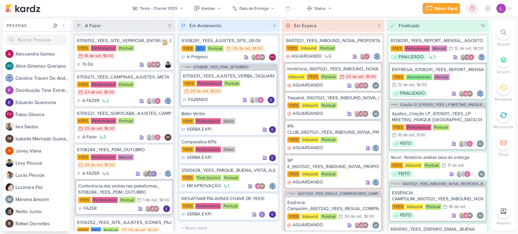
click at [511, 9] on icon at bounding box center [509, 8] width 5 height 5
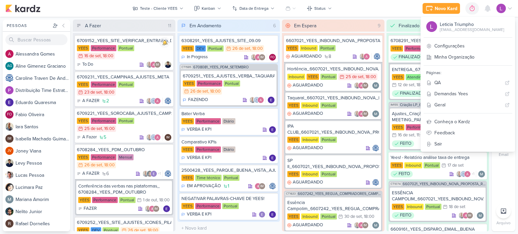
click at [375, 5] on div "Novo Kard Ctrl + k 0h0m Sessão desligada... Hoje 0h0m Semana 0h0m Mês 0h0m" at bounding box center [258, 8] width 507 height 17
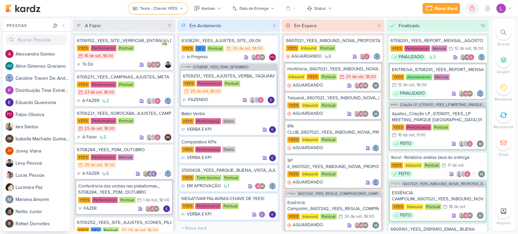
click at [180, 8] on icon at bounding box center [181, 8] width 4 height 4
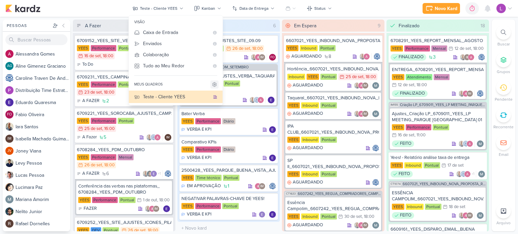
click at [215, 86] on icon at bounding box center [214, 84] width 5 height 5
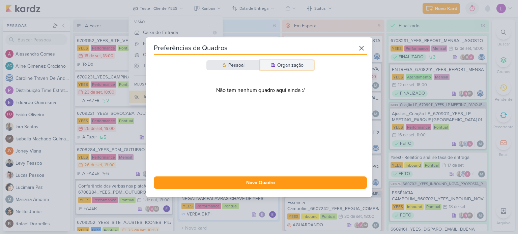
click at [275, 67] on button "Organização" at bounding box center [287, 65] width 54 height 10
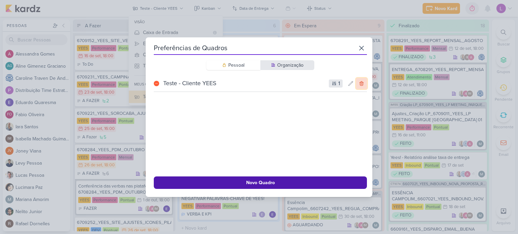
click at [361, 83] on icon at bounding box center [361, 83] width 5 height 5
click at [359, 47] on icon at bounding box center [362, 48] width 8 height 8
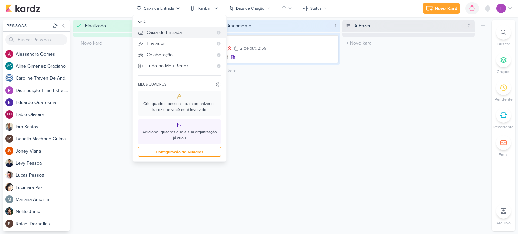
click at [160, 33] on div "Caixa de Entrada" at bounding box center [180, 32] width 66 height 7
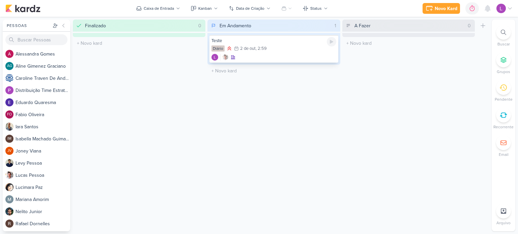
click at [302, 55] on div at bounding box center [273, 57] width 124 height 7
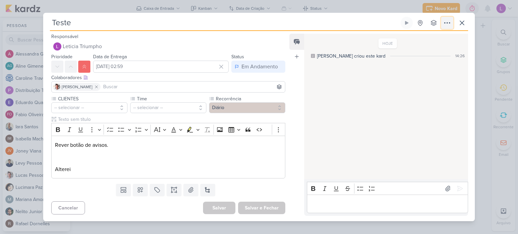
click at [449, 25] on icon at bounding box center [447, 23] width 8 height 8
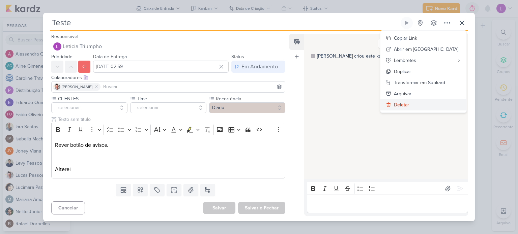
click at [413, 99] on button "Deletar" at bounding box center [423, 104] width 86 height 11
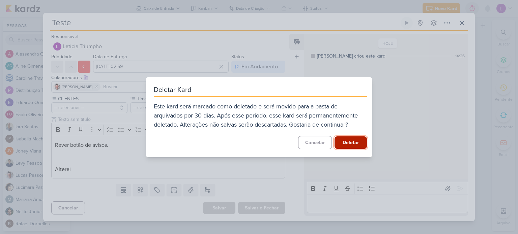
click at [346, 141] on button "Deletar" at bounding box center [351, 143] width 32 height 12
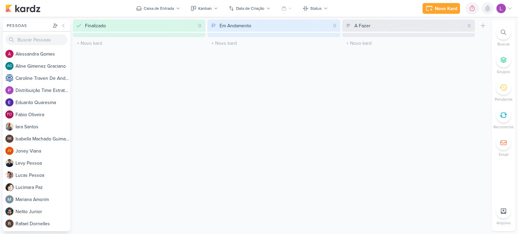
click at [488, 9] on icon at bounding box center [487, 8] width 5 height 6
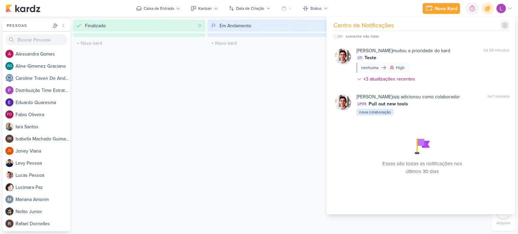
click at [506, 25] on icon at bounding box center [505, 26] width 2 height 2
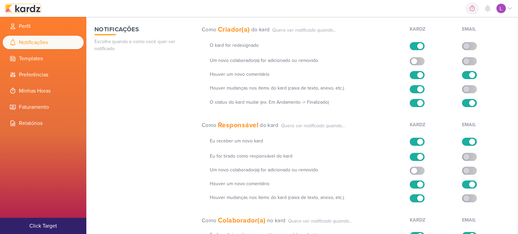
click at [24, 6] on img at bounding box center [22, 8] width 35 height 8
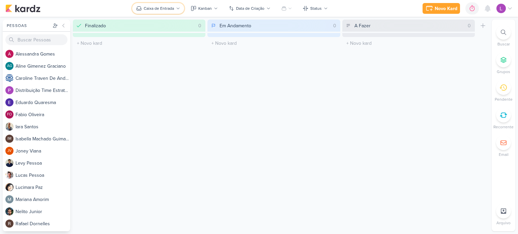
click at [176, 6] on button "Caixa de Entrada" at bounding box center [158, 8] width 52 height 11
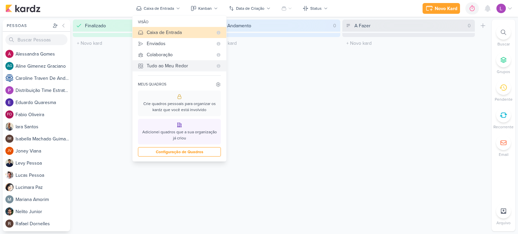
click at [160, 68] on div "Tudo ao Meu Redor" at bounding box center [180, 65] width 66 height 7
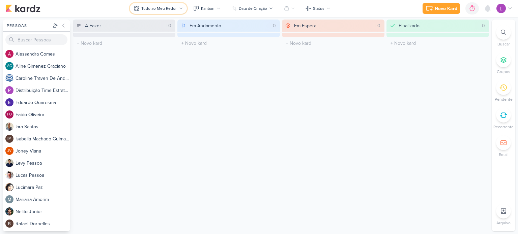
click at [176, 11] on div "Tudo ao Meu Redor" at bounding box center [158, 8] width 35 height 6
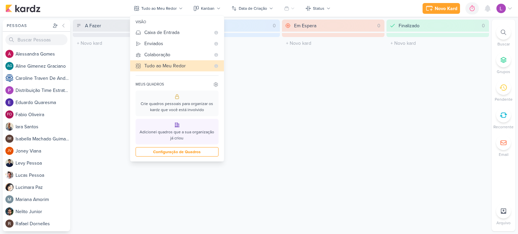
click at [510, 8] on icon at bounding box center [509, 8] width 5 height 5
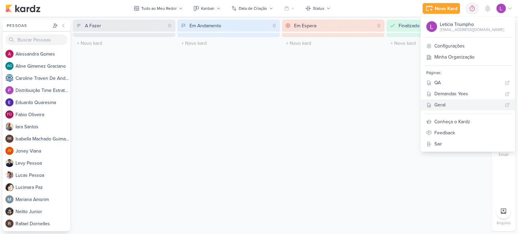
click at [465, 106] on div "Geral" at bounding box center [468, 105] width 68 height 7
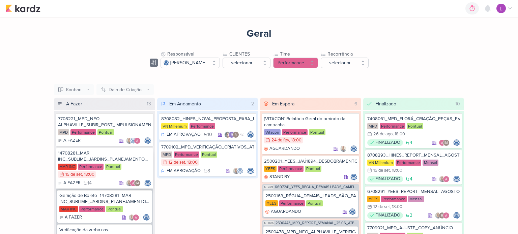
click at [105, 155] on div "14708281_MAR INC_SUBLIME_JARDINS_PLANEJAMENTO ESTRATÉGICO" at bounding box center [104, 156] width 93 height 12
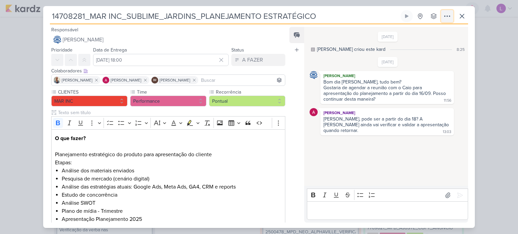
click at [450, 16] on icon at bounding box center [447, 16] width 5 height 1
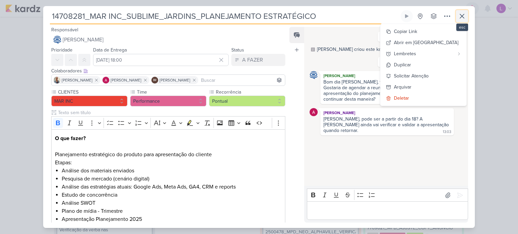
click at [463, 15] on icon at bounding box center [462, 16] width 4 height 4
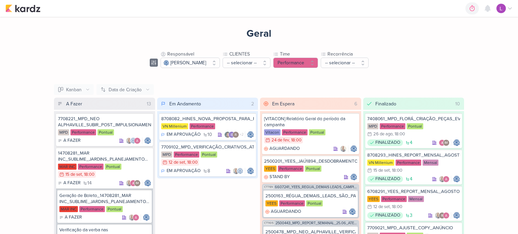
click at [128, 105] on div "A Fazer 13" at bounding box center [109, 104] width 89 height 12
click at [104, 123] on div "7708221_MPD_NEO ALPHAVILLE_SUBIR_POST_IMPULSIONAMENTO_META_ADS" at bounding box center [104, 122] width 93 height 12
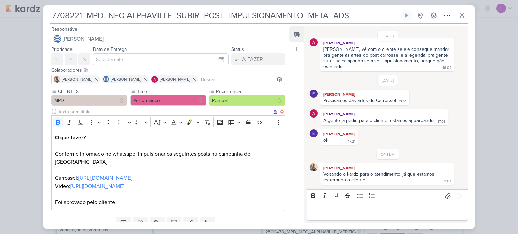
scroll to position [27, 0]
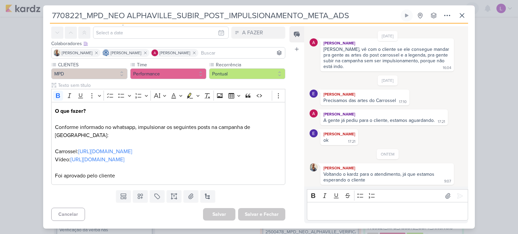
click at [269, 192] on div "Templates Campos Personalizados Marcadores Caixa De Texto Anexo Novo Subkard" at bounding box center [165, 197] width 245 height 18
click at [274, 95] on button "Show more items" at bounding box center [279, 96] width 10 height 10
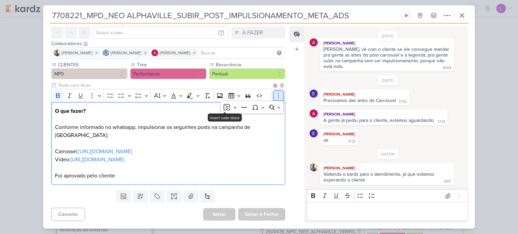
click at [274, 95] on button "Show more items" at bounding box center [279, 96] width 10 height 10
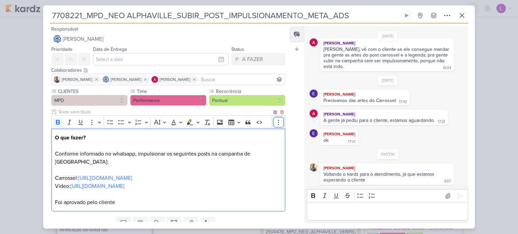
scroll to position [0, 0]
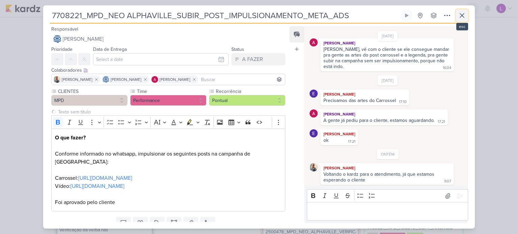
click at [463, 12] on icon at bounding box center [462, 15] width 8 height 8
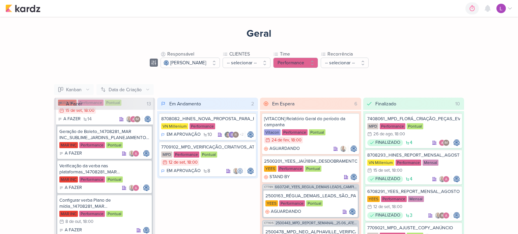
scroll to position [68, 0]
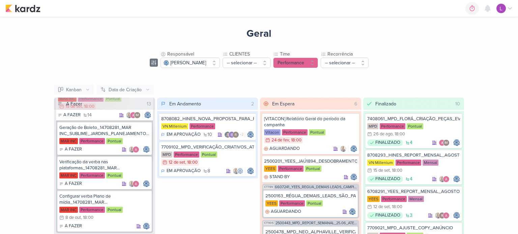
click at [99, 125] on div "Geração de Boleto_14708281_MAR INC_SUBLIME_JARDINS_PLANEJAMENTO ESTRATÉGICO" at bounding box center [104, 131] width 90 height 12
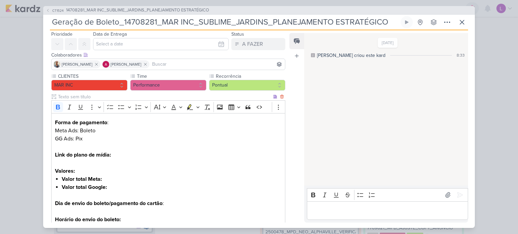
scroll to position [0, 0]
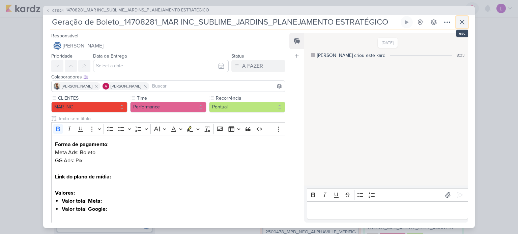
click at [461, 19] on icon at bounding box center [462, 22] width 8 height 8
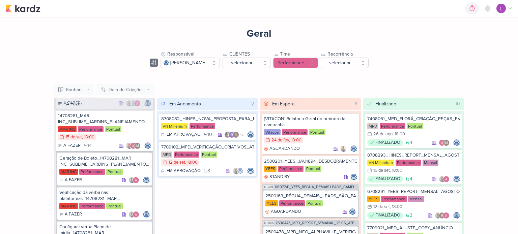
scroll to position [39, 0]
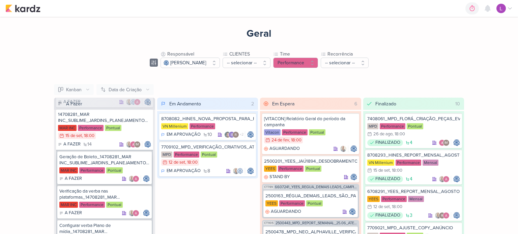
click at [99, 155] on div "Geração de Boleto_14708281_MAR INC_SUBLIME_JARDINS_PLANEJAMENTO ESTRATÉGICO" at bounding box center [104, 160] width 90 height 12
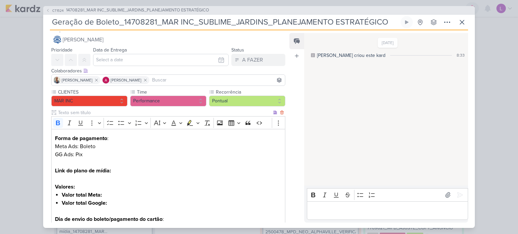
scroll to position [0, 0]
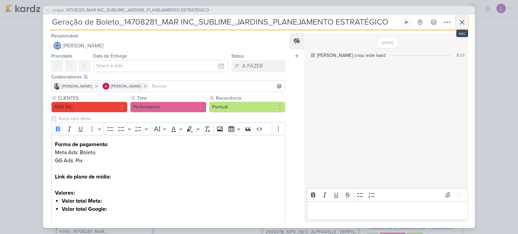
click at [464, 22] on icon at bounding box center [462, 22] width 8 height 8
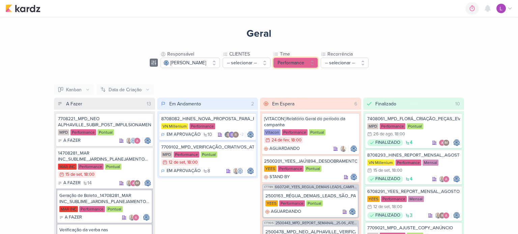
click at [309, 67] on button "Performance" at bounding box center [295, 63] width 45 height 10
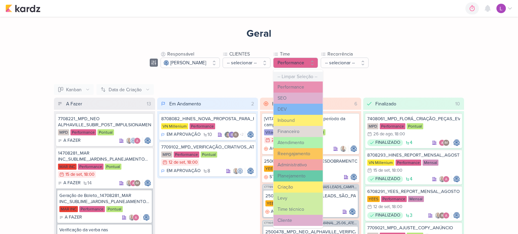
click at [307, 76] on button "-- Limpar Seleção --" at bounding box center [298, 77] width 49 height 10
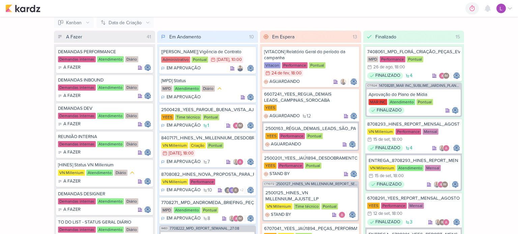
scroll to position [67, 0]
click at [108, 60] on div "Atendimento" at bounding box center [110, 59] width 27 height 6
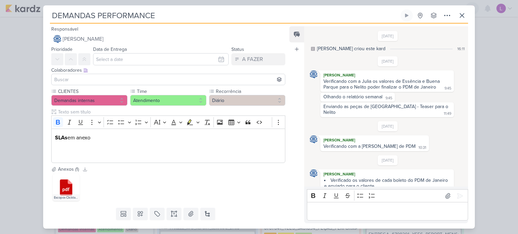
scroll to position [438, 0]
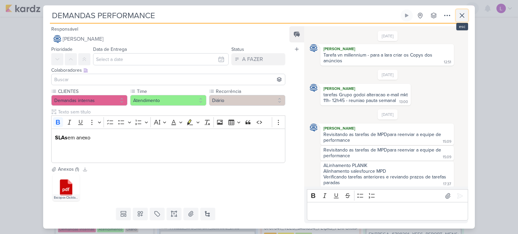
click at [462, 12] on icon at bounding box center [462, 15] width 8 height 8
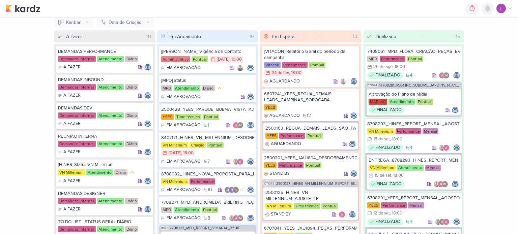
click at [491, 8] on icon at bounding box center [488, 8] width 8 height 8
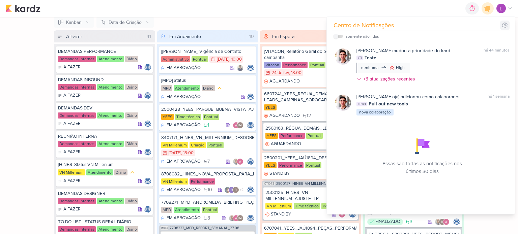
click at [507, 25] on icon at bounding box center [505, 25] width 7 height 7
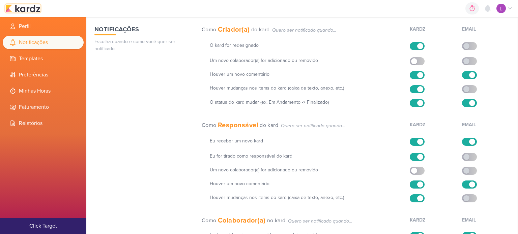
click at [26, 5] on img at bounding box center [22, 8] width 35 height 8
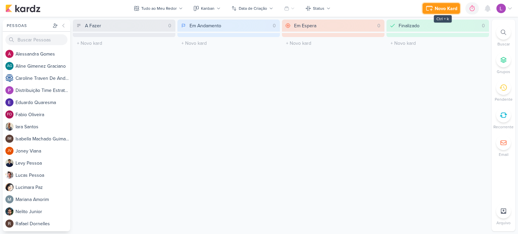
click at [435, 9] on div "Novo Kard" at bounding box center [446, 8] width 23 height 7
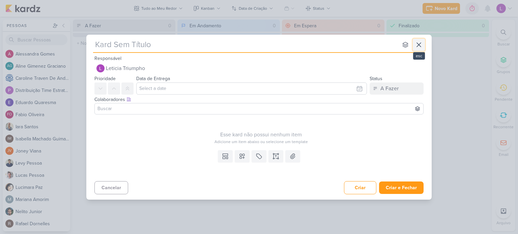
click at [420, 47] on icon at bounding box center [419, 45] width 8 height 8
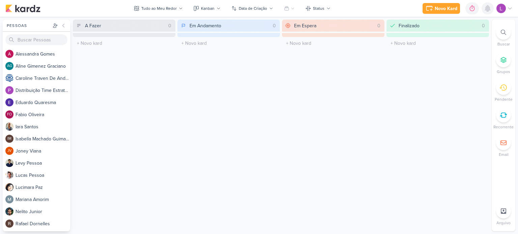
click at [489, 12] on icon at bounding box center [488, 8] width 8 height 8
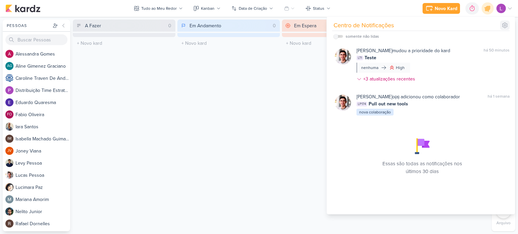
click at [503, 27] on icon at bounding box center [505, 25] width 7 height 7
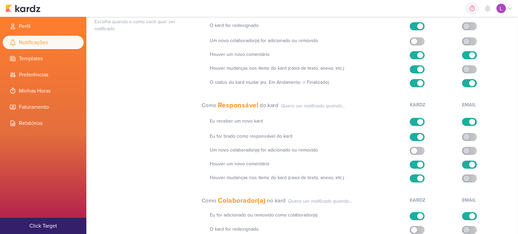
scroll to position [15, 0]
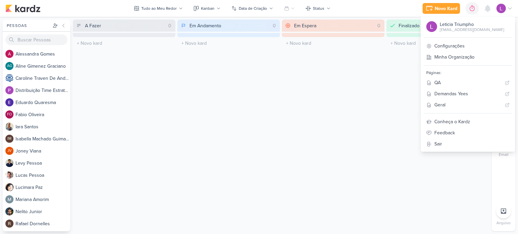
click at [156, 94] on div "A Fazer 0 O título do kard deve ter menos que 100 caracteres" at bounding box center [124, 126] width 103 height 212
